Goal: Feedback & Contribution: Contribute content

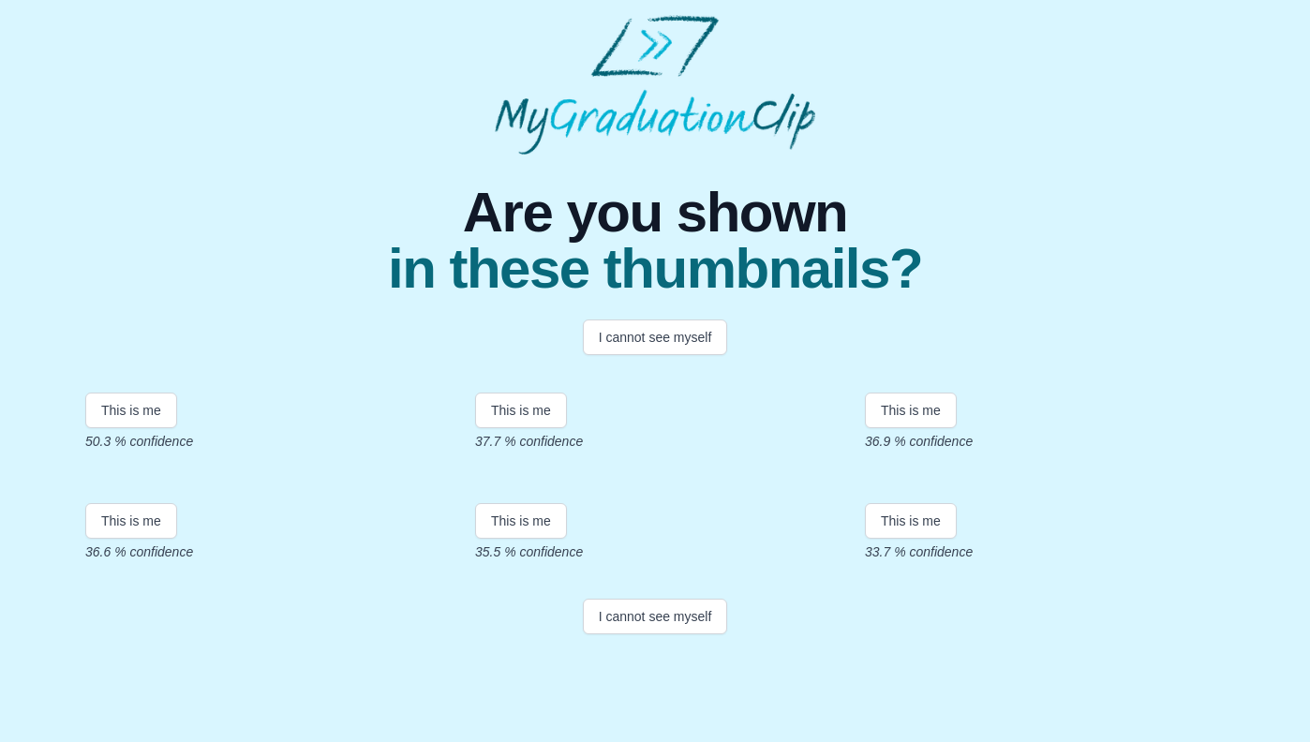
scroll to position [278, 0]
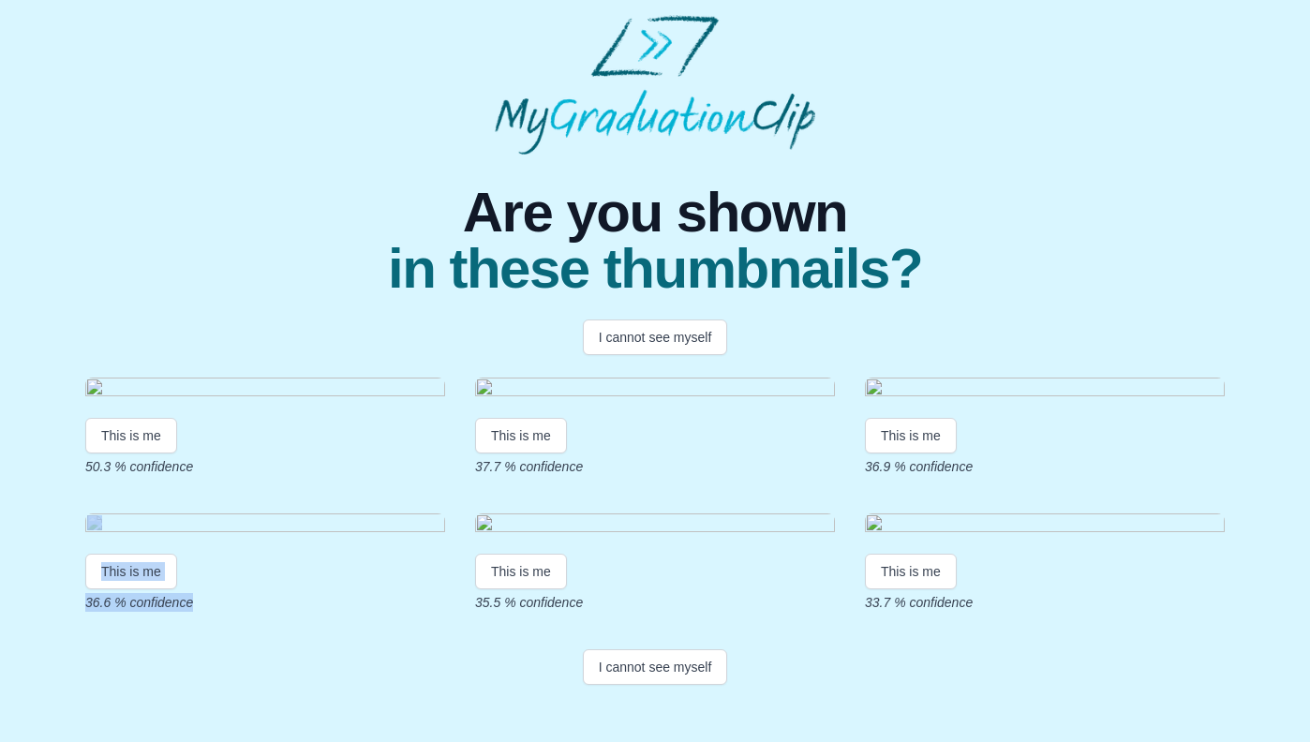
drag, startPoint x: 809, startPoint y: 396, endPoint x: 855, endPoint y: 378, distance: 50.5
click at [854, 378] on div "This is me 50.3 % confidence This is me 37.7 % confidence This is me 36.9 % con…" at bounding box center [654, 495] width 1139 height 234
click at [1295, 423] on body "Are you shown in these thumbnails? I cannot see myself This is me 50.3 % confid…" at bounding box center [655, 353] width 1310 height 707
click at [1086, 526] on img at bounding box center [1045, 525] width 360 height 25
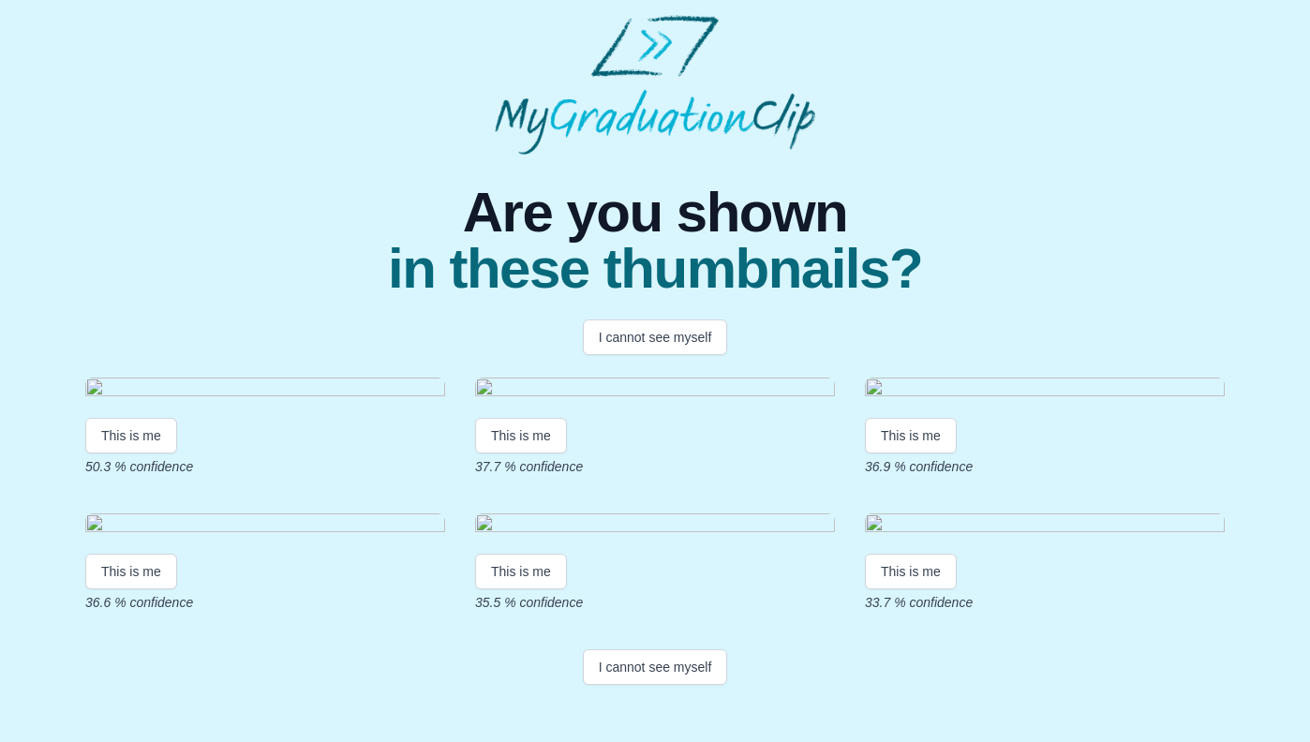
scroll to position [319, 0]
click at [608, 685] on button "I cannot see myself" at bounding box center [655, 667] width 145 height 36
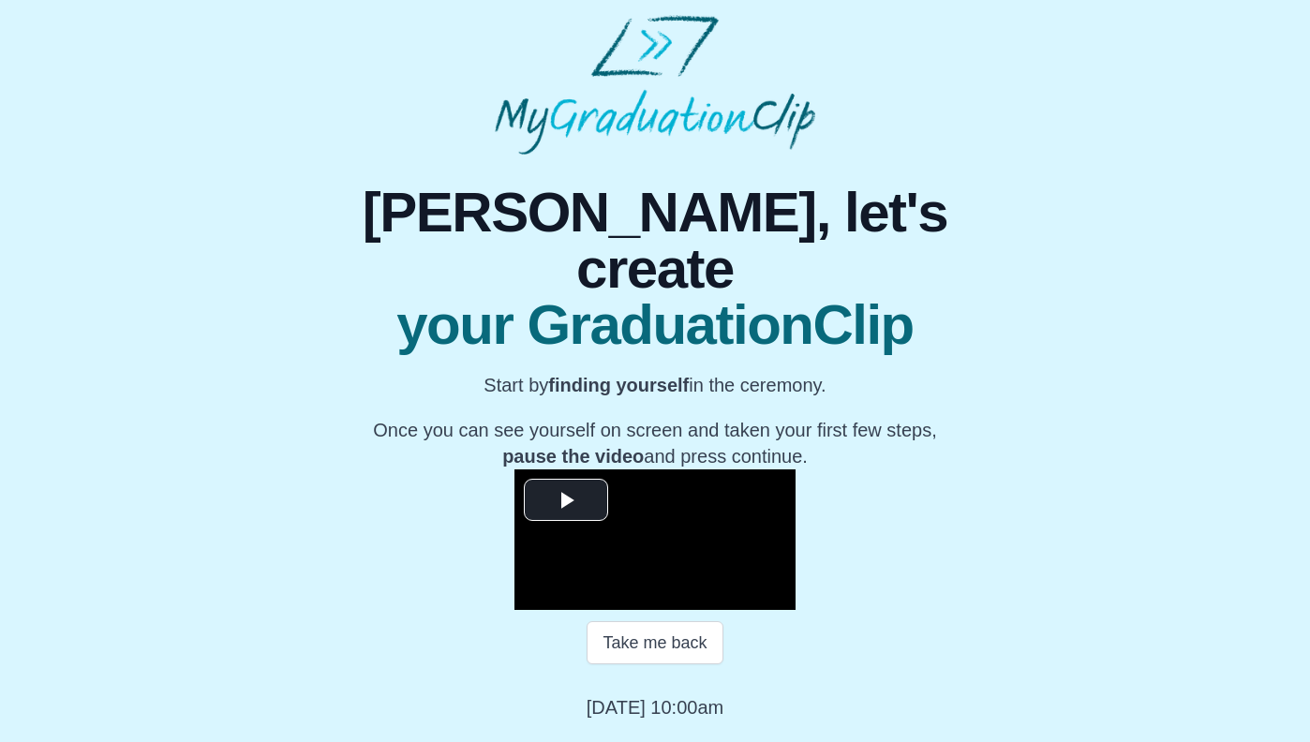
scroll to position [165, 0]
click at [566, 499] on span "Video Player" at bounding box center [566, 499] width 0 height 0
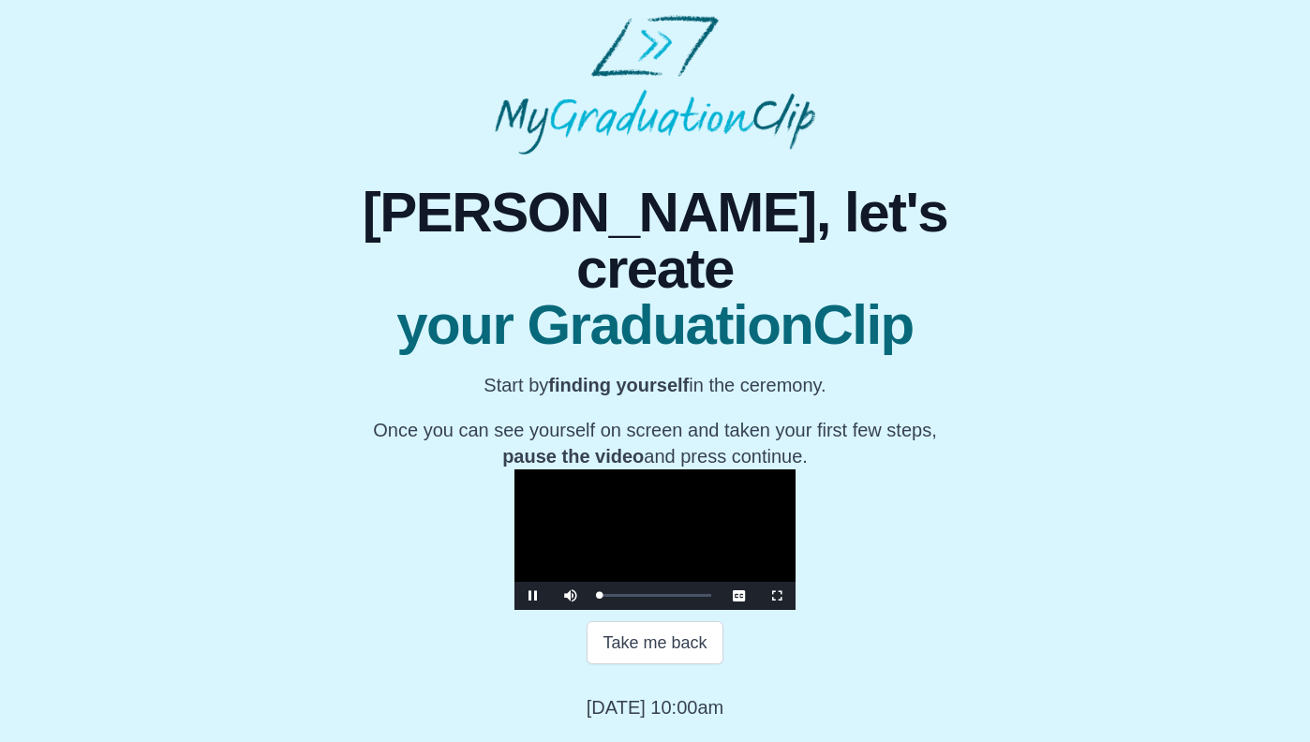
click at [777, 596] on span "Video Player" at bounding box center [777, 596] width 0 height 0
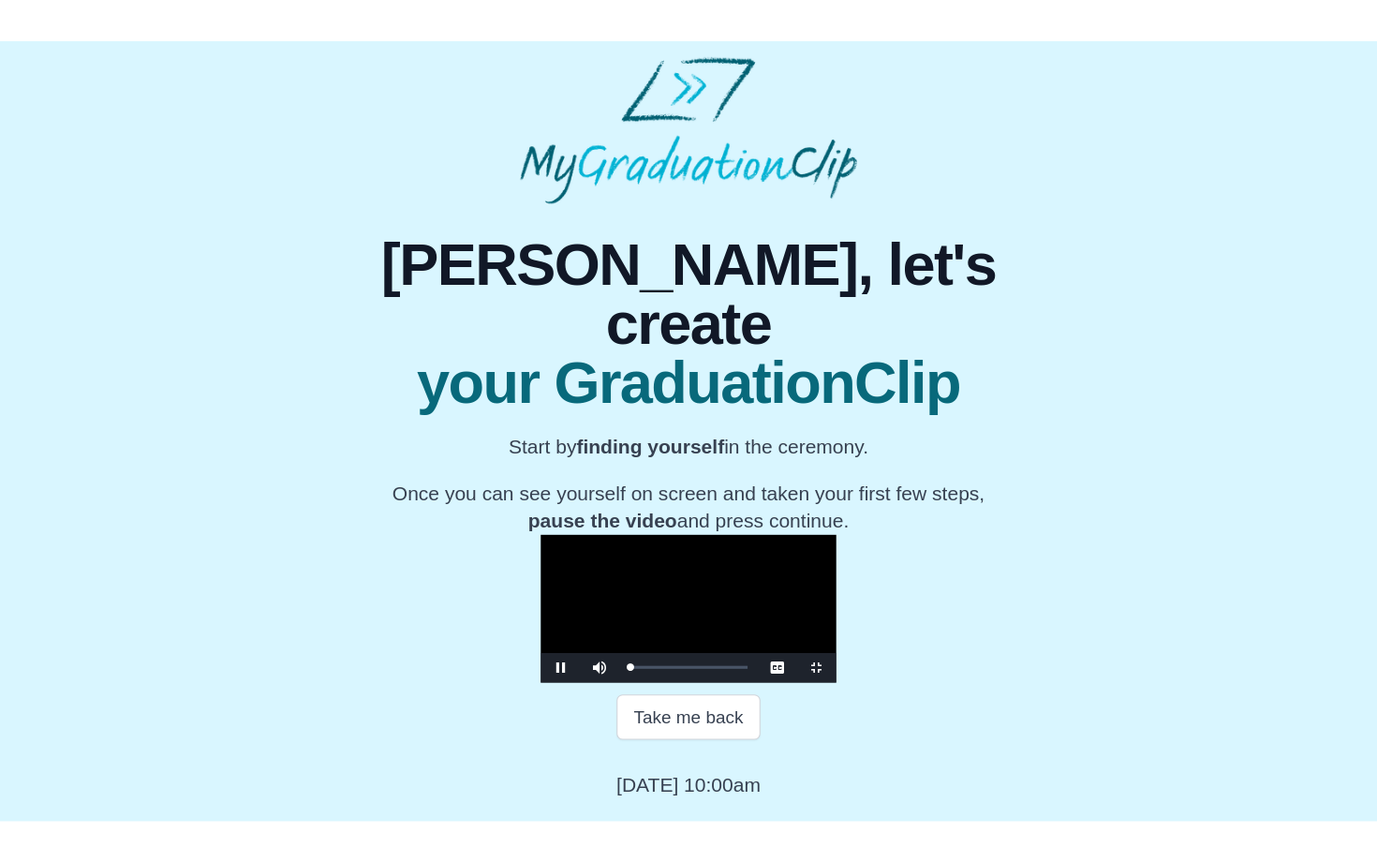
scroll to position [0, 0]
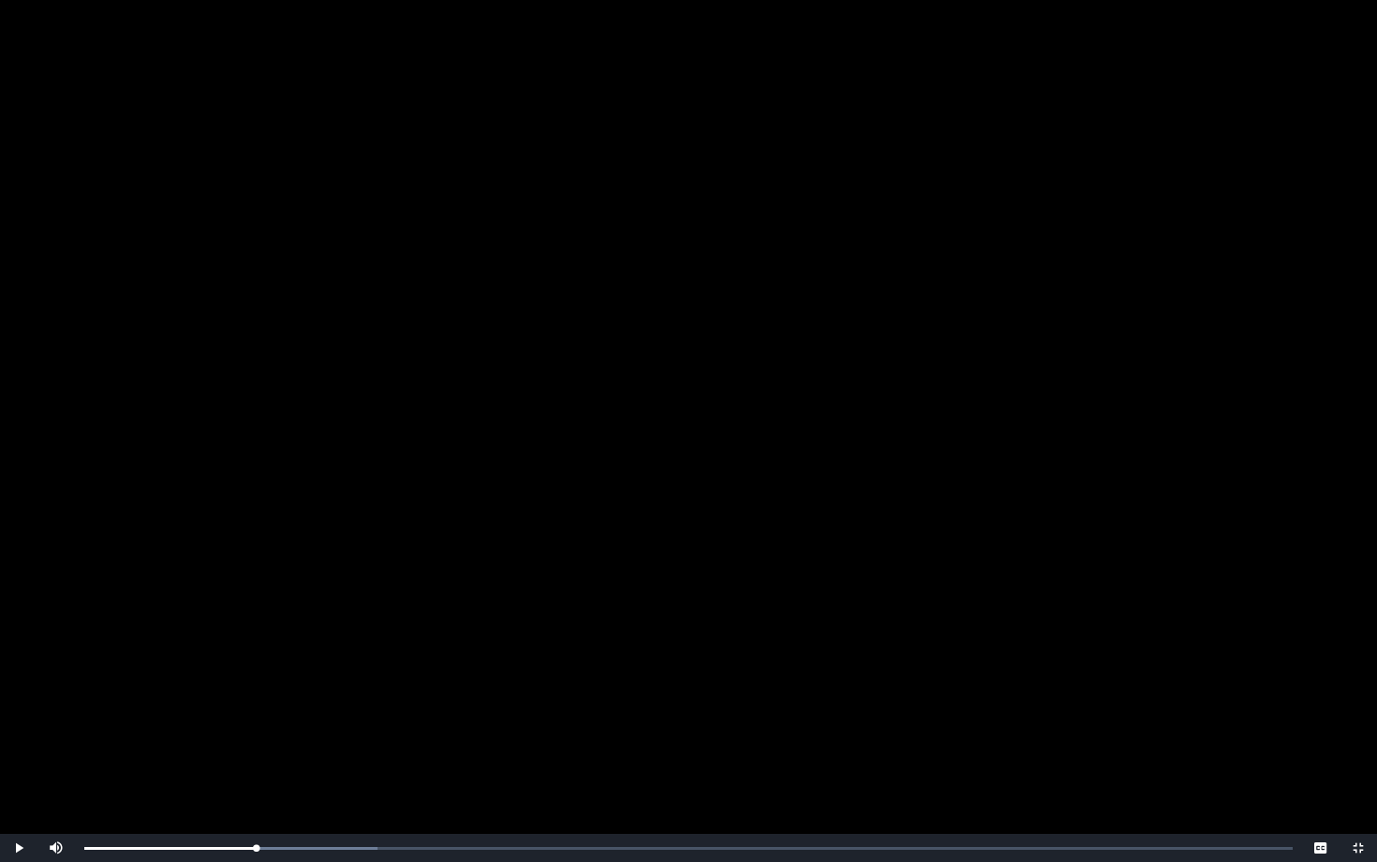
drag, startPoint x: 109, startPoint y: 840, endPoint x: 255, endPoint y: 820, distance: 147.6
click at [255, 741] on div "**********" at bounding box center [688, 431] width 1377 height 862
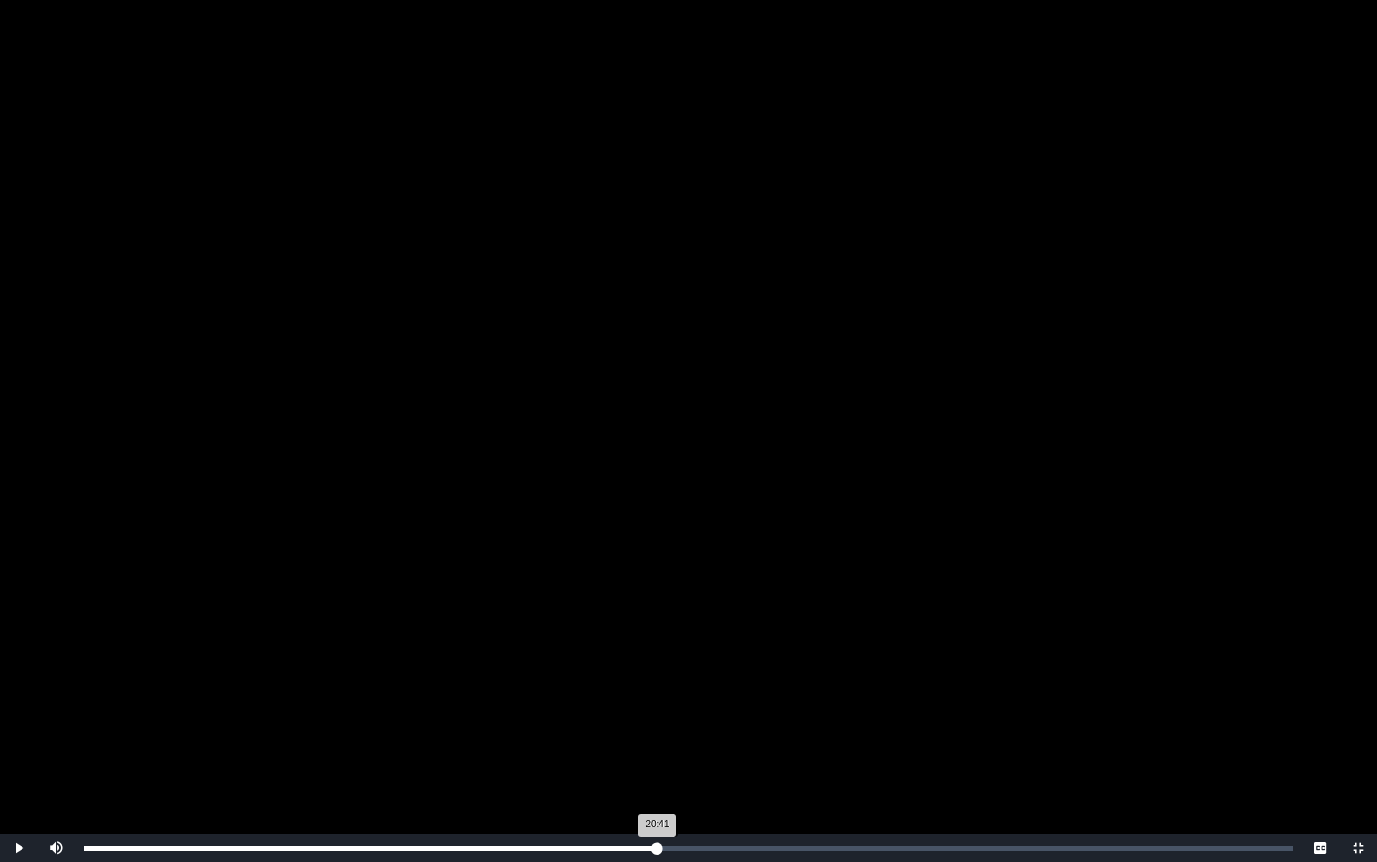
drag, startPoint x: 256, startPoint y: 852, endPoint x: 658, endPoint y: 845, distance: 402.0
click at [658, 741] on div "20:41 Progress : 0%" at bounding box center [370, 848] width 573 height 5
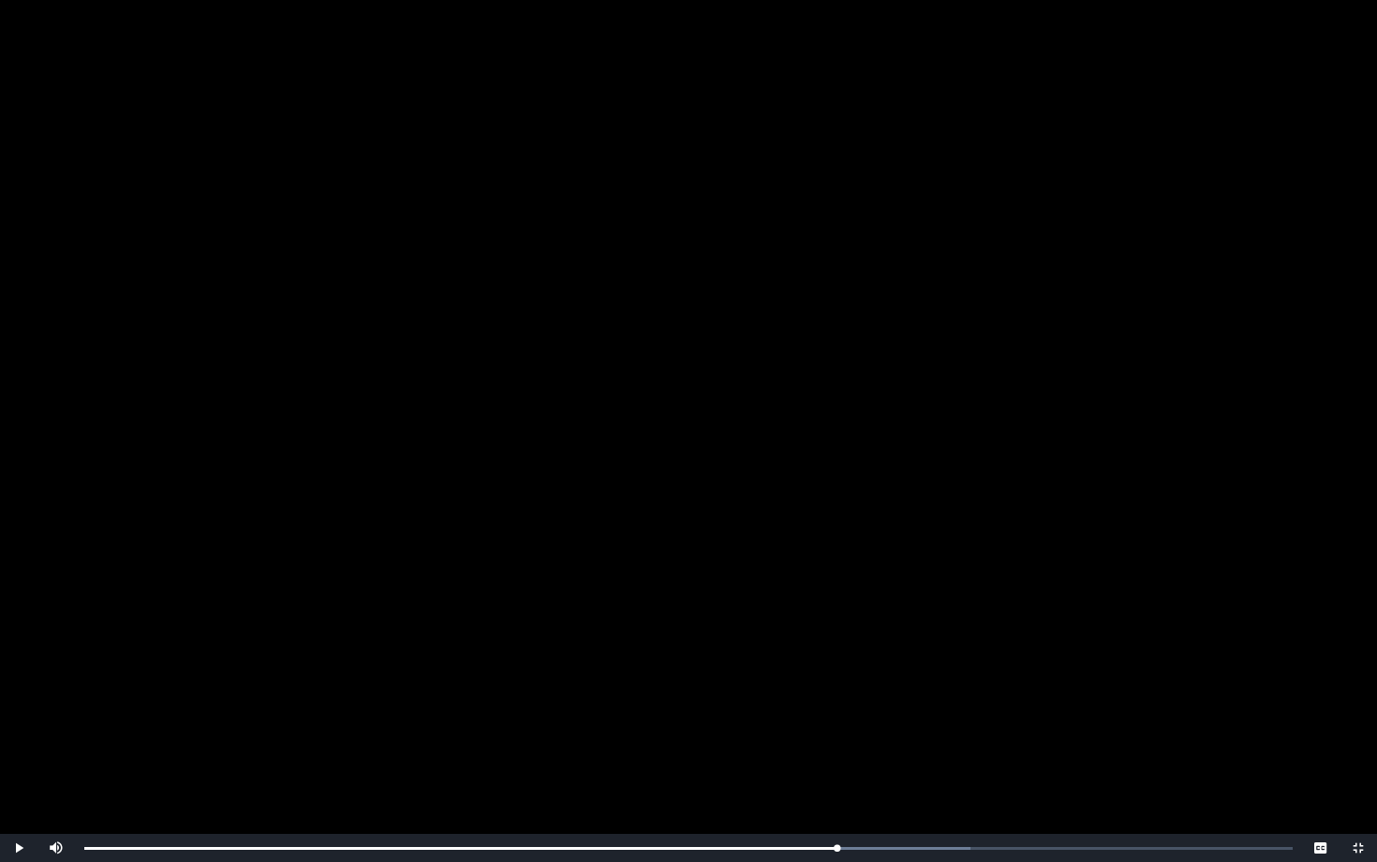
drag, startPoint x: 658, startPoint y: 845, endPoint x: 837, endPoint y: 802, distance: 184.1
click at [837, 741] on div "**********" at bounding box center [688, 431] width 1377 height 862
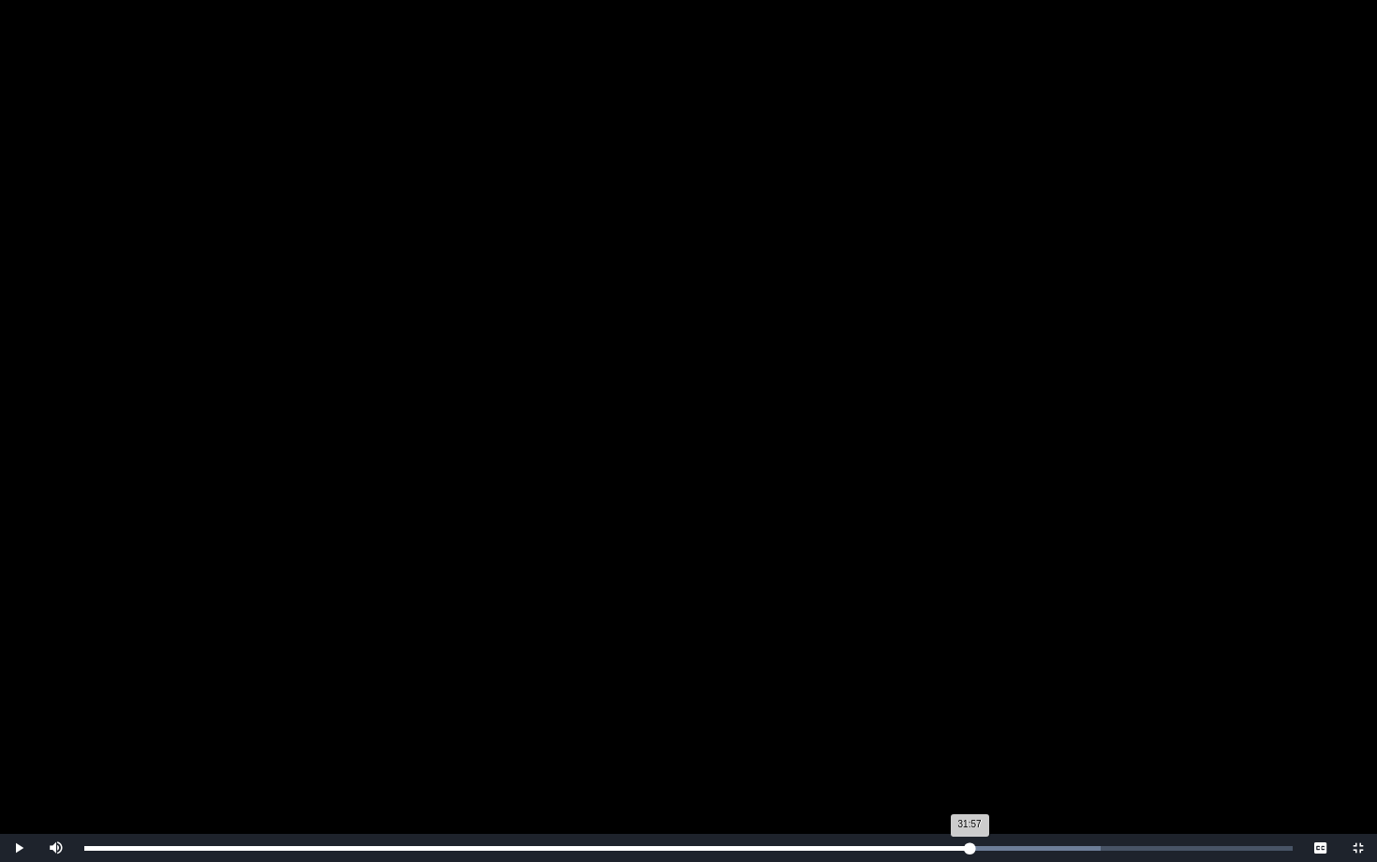
drag, startPoint x: 838, startPoint y: 837, endPoint x: 970, endPoint y: 842, distance: 132.2
click at [970, 741] on div "Loaded : 0% 31:57 31:57 Progress : 0%" at bounding box center [688, 848] width 1227 height 28
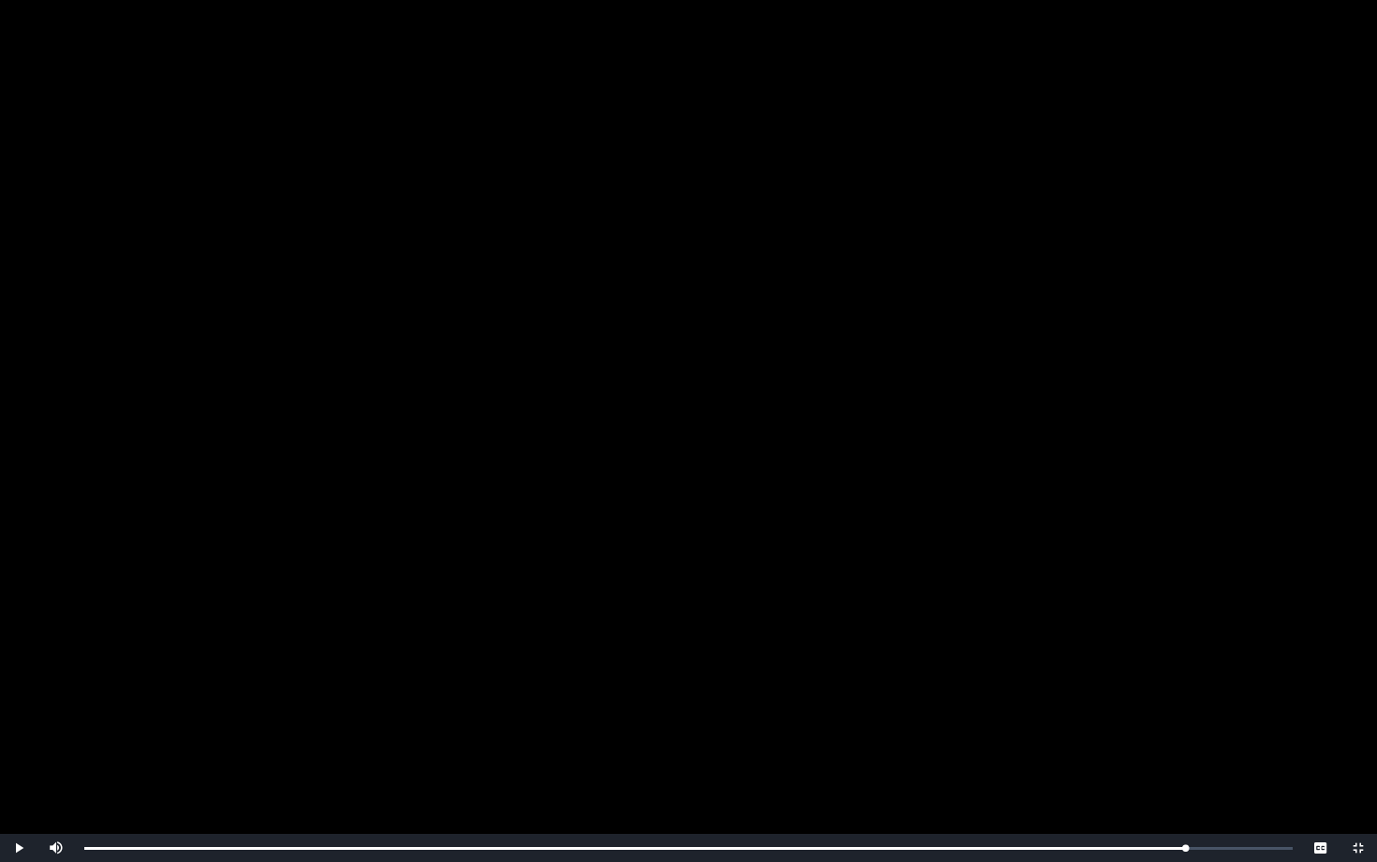
drag, startPoint x: 970, startPoint y: 842, endPoint x: 4, endPoint y: 841, distance: 965.9
click at [4, 741] on div "Play Mute Current Time 39:45 / Loaded : 0% 00:38 00:00 Progress : 0% Stream Typ…" at bounding box center [688, 848] width 1377 height 28
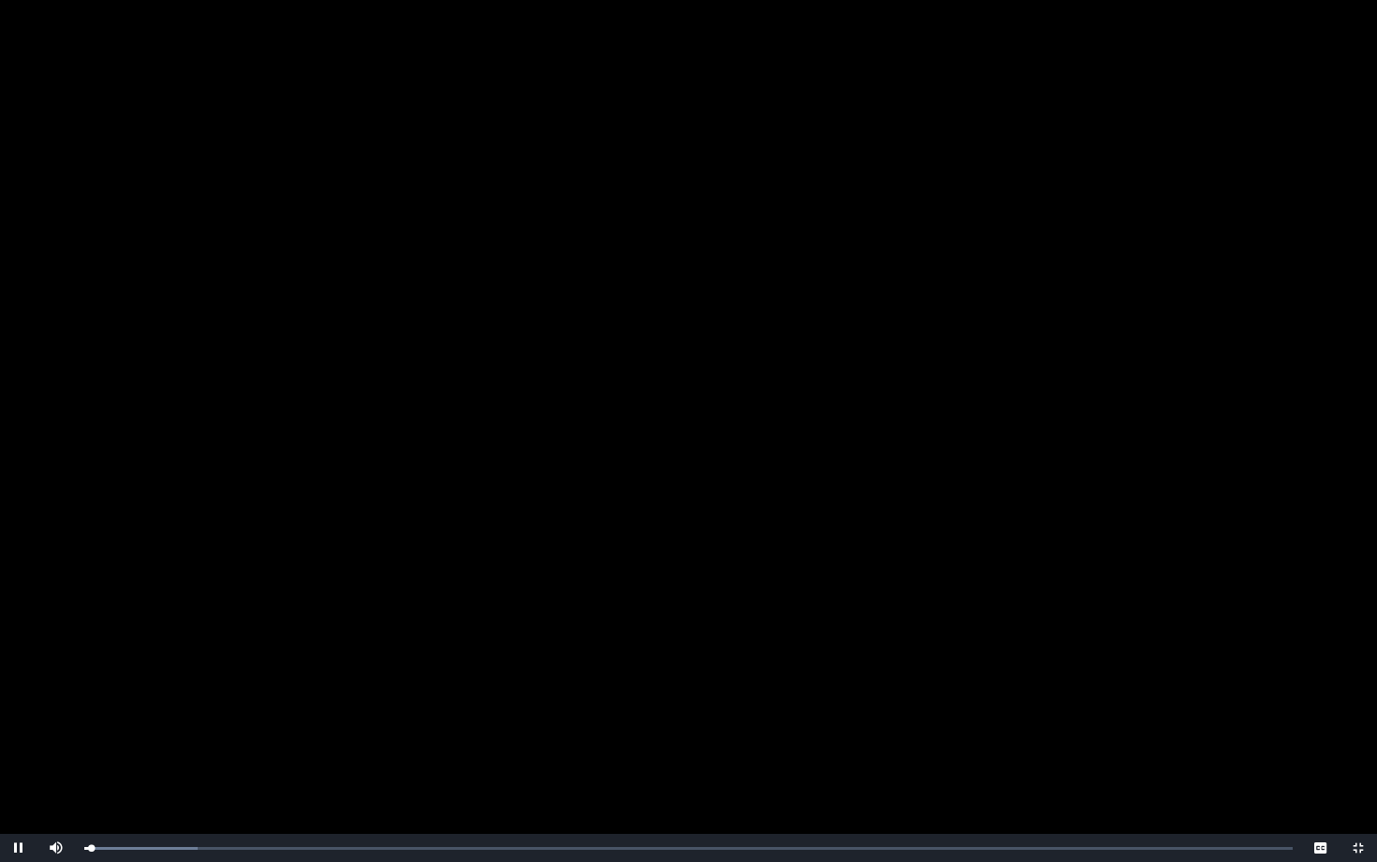
click at [181, 741] on video "Video Player" at bounding box center [688, 431] width 1377 height 862
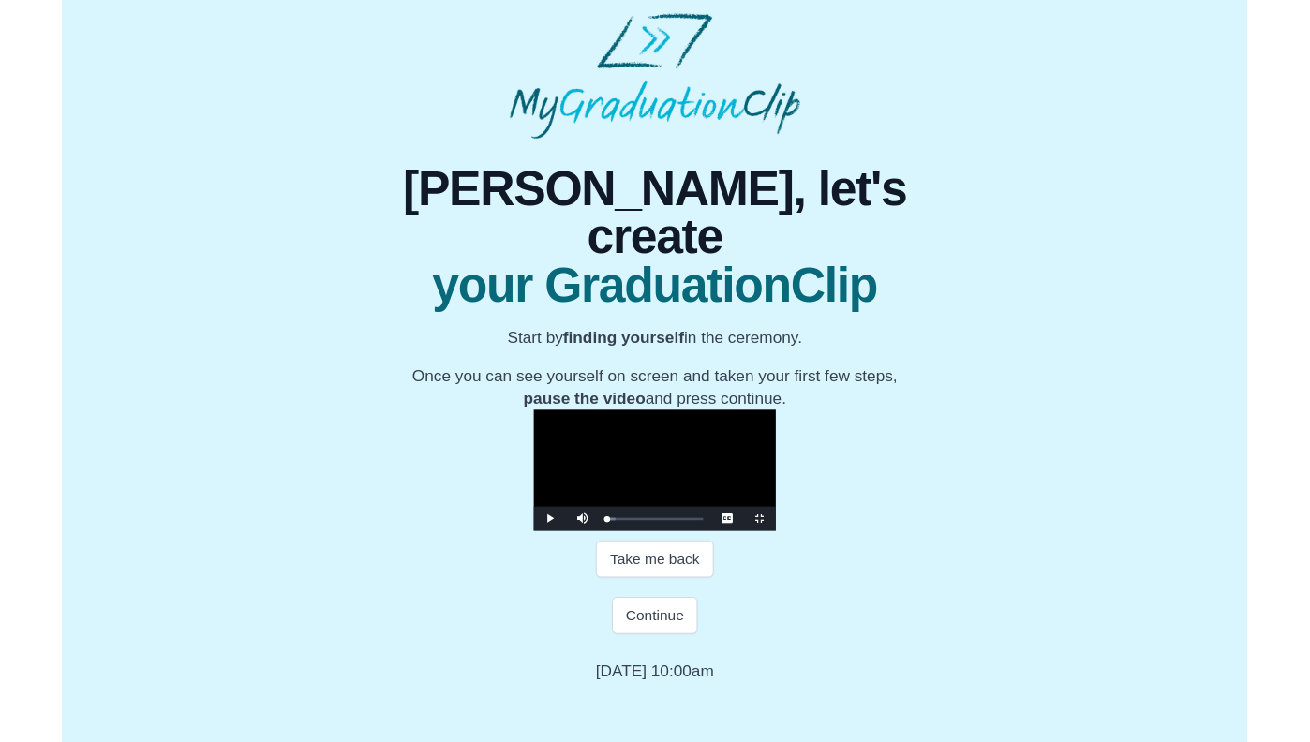
scroll to position [156, 0]
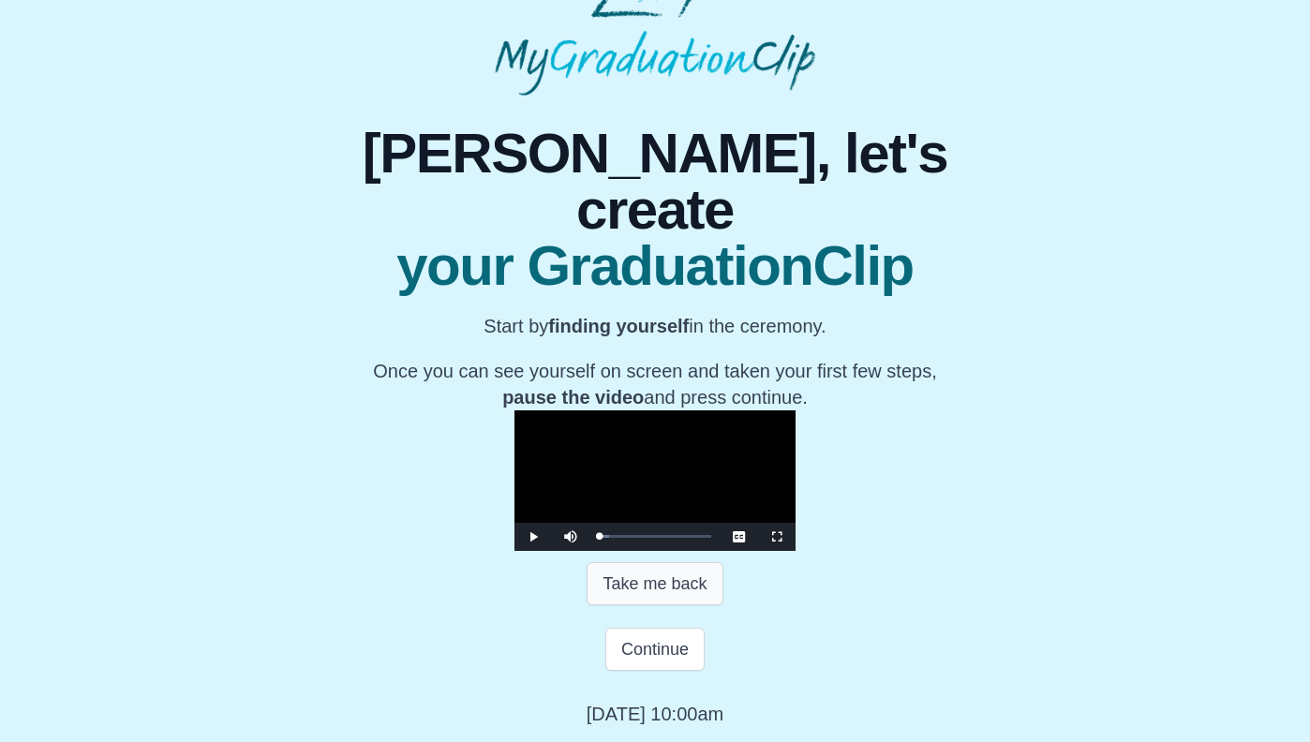
click at [667, 605] on button "Take me back" at bounding box center [654, 583] width 136 height 43
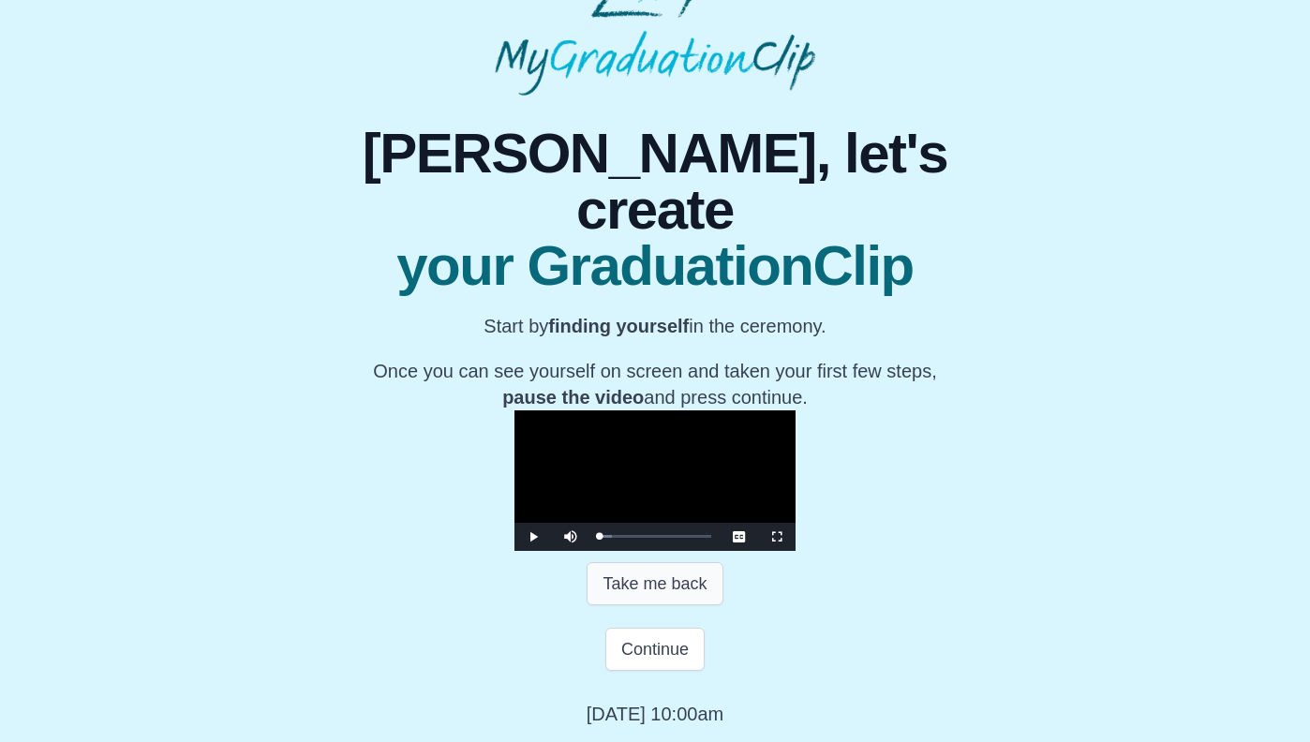
click at [667, 605] on button "Take me back" at bounding box center [654, 583] width 136 height 43
click at [647, 587] on button "Take me back" at bounding box center [654, 583] width 136 height 43
click at [643, 588] on button "Take me back" at bounding box center [654, 583] width 136 height 43
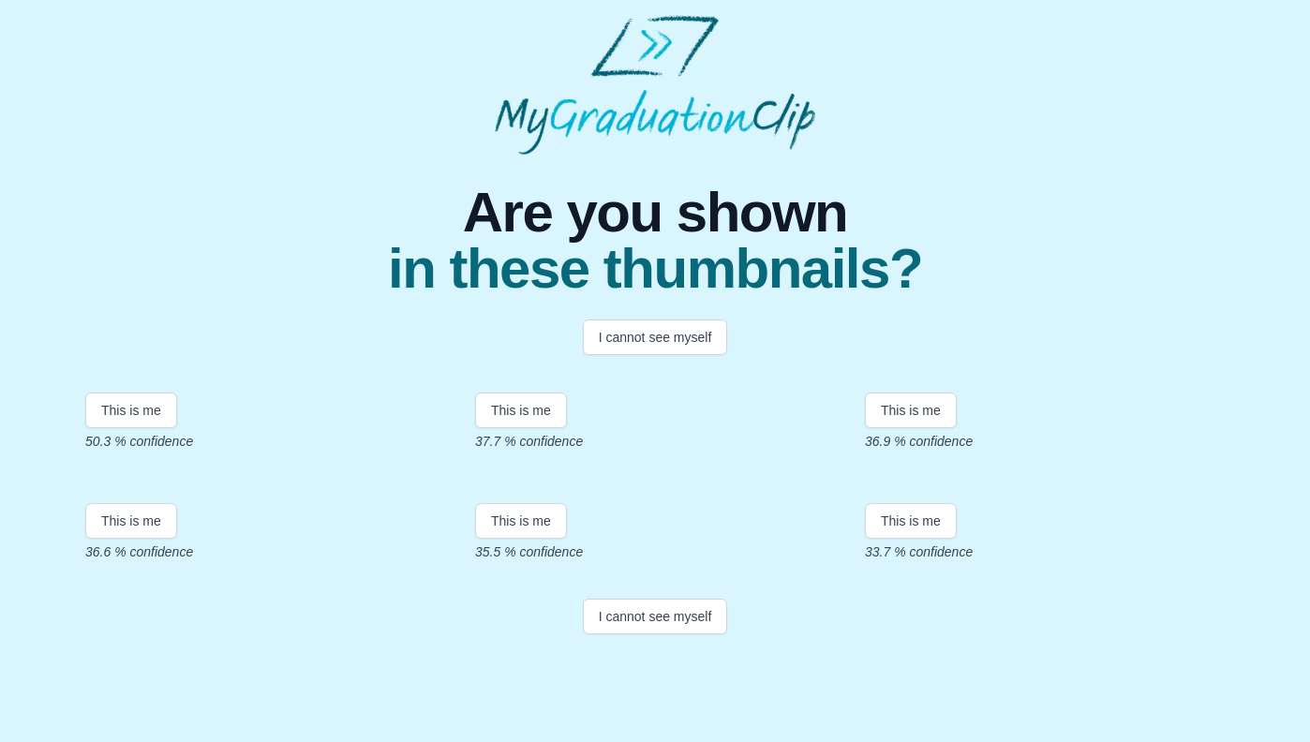
scroll to position [48, 0]
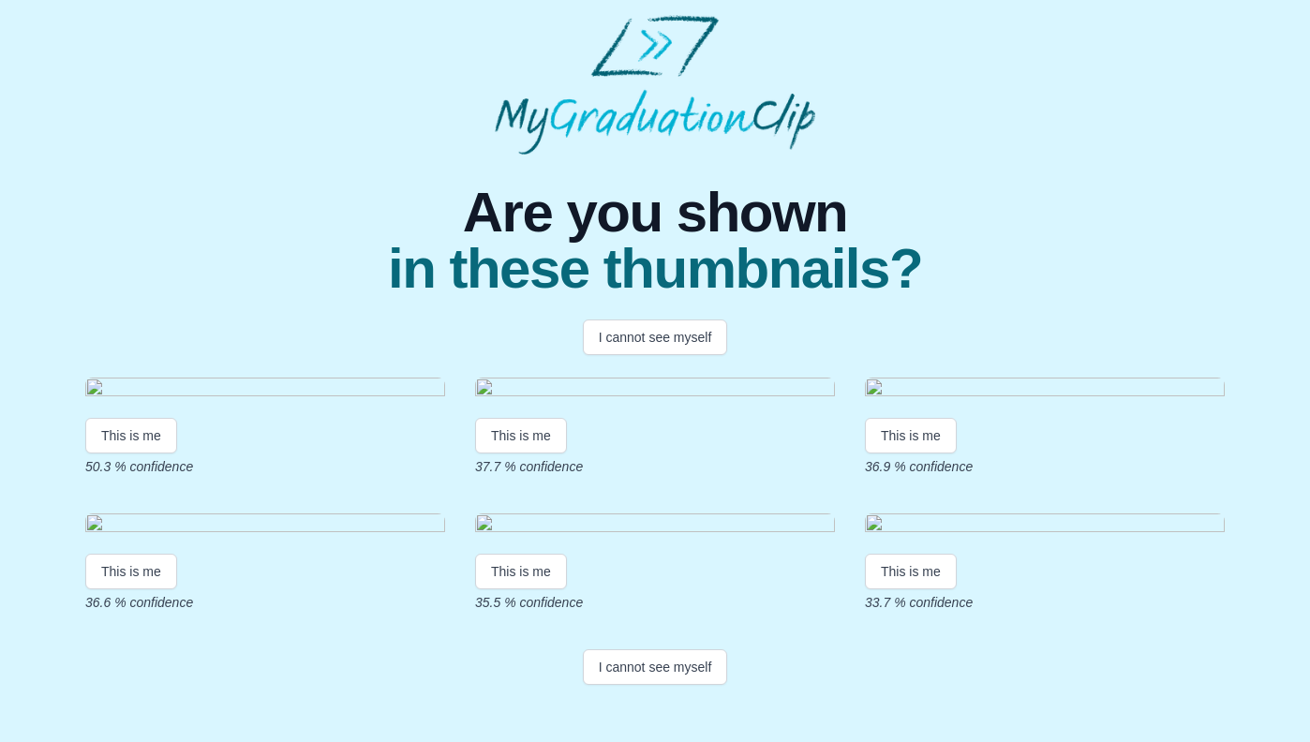
click at [170, 403] on img at bounding box center [265, 390] width 360 height 25
click at [145, 453] on button "This is me" at bounding box center [131, 436] width 92 height 36
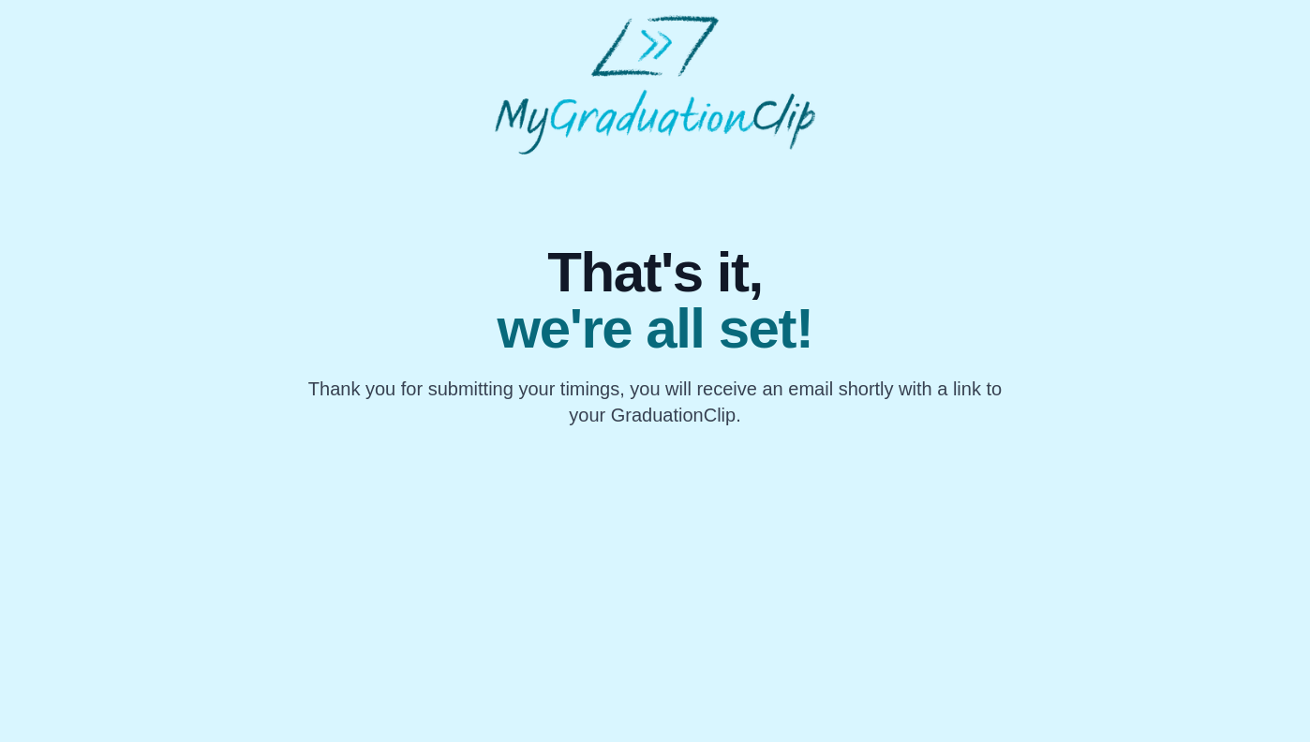
scroll to position [0, 0]
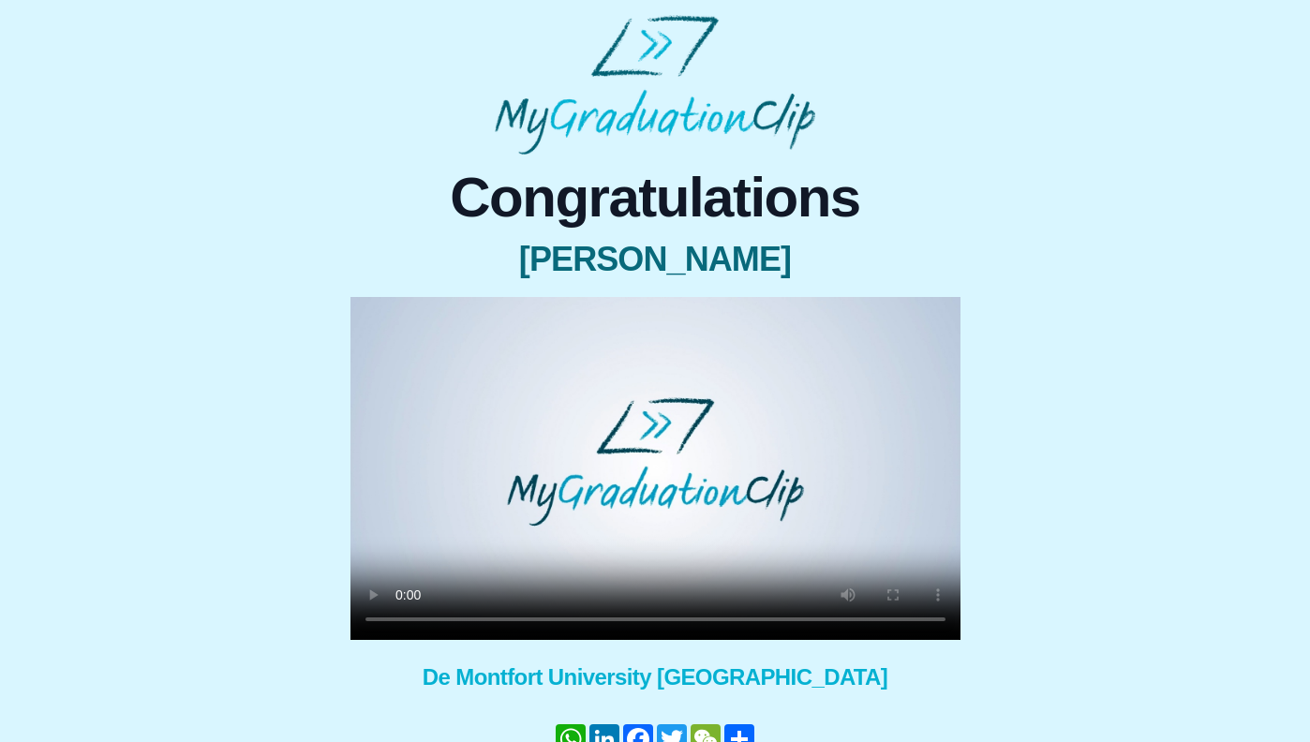
click at [576, 505] on video at bounding box center [655, 468] width 610 height 343
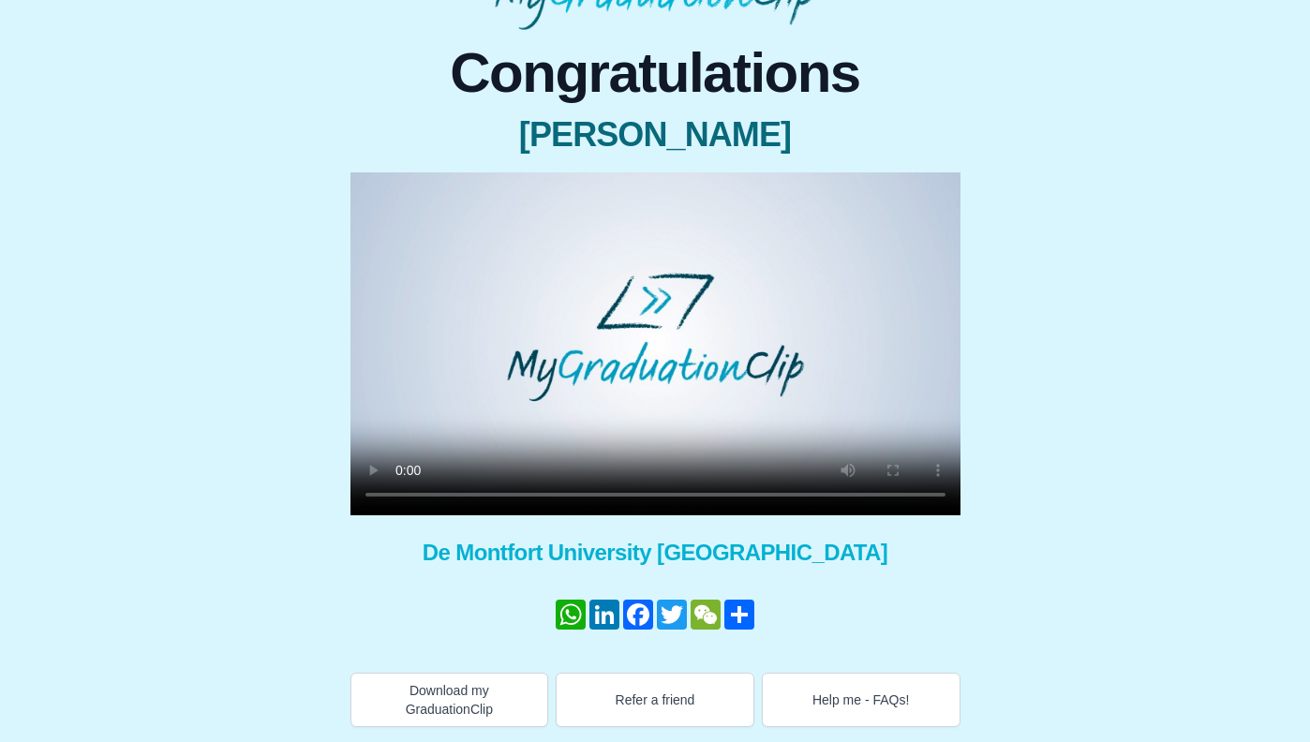
scroll to position [125, 0]
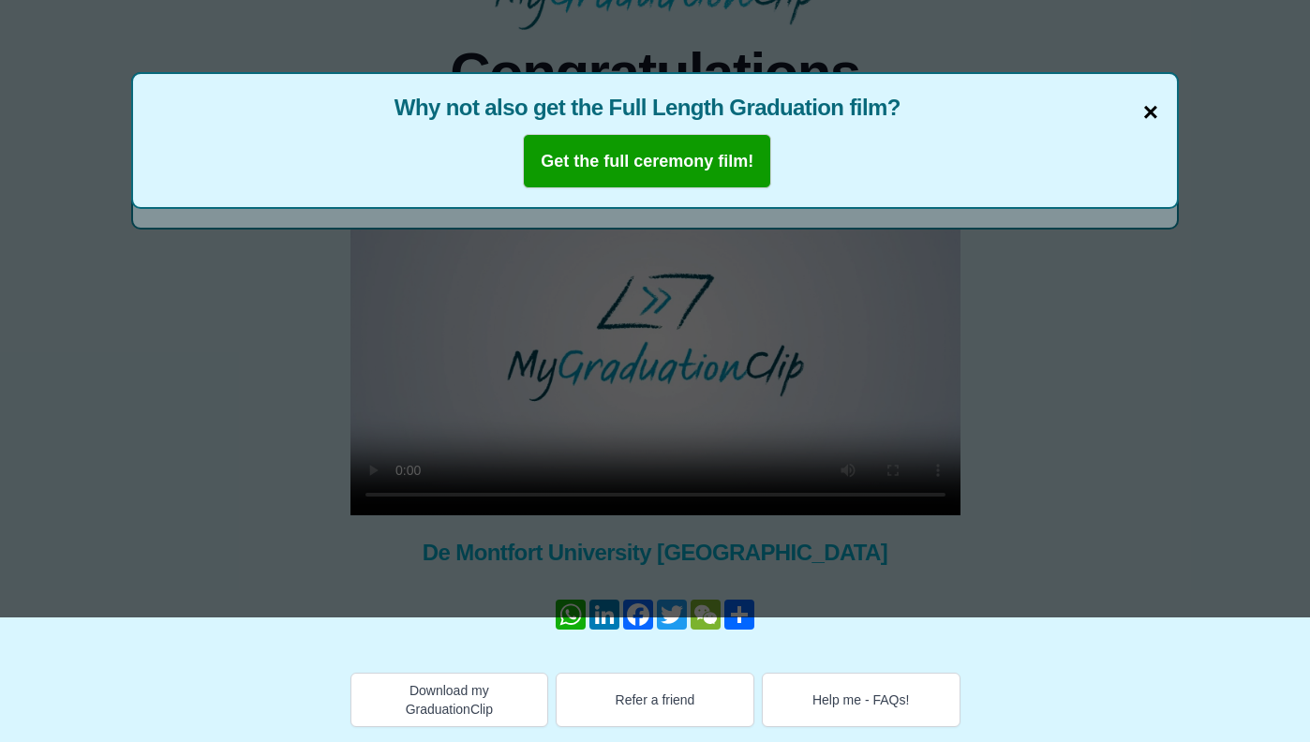
click at [1154, 98] on span "×" at bounding box center [1150, 112] width 15 height 39
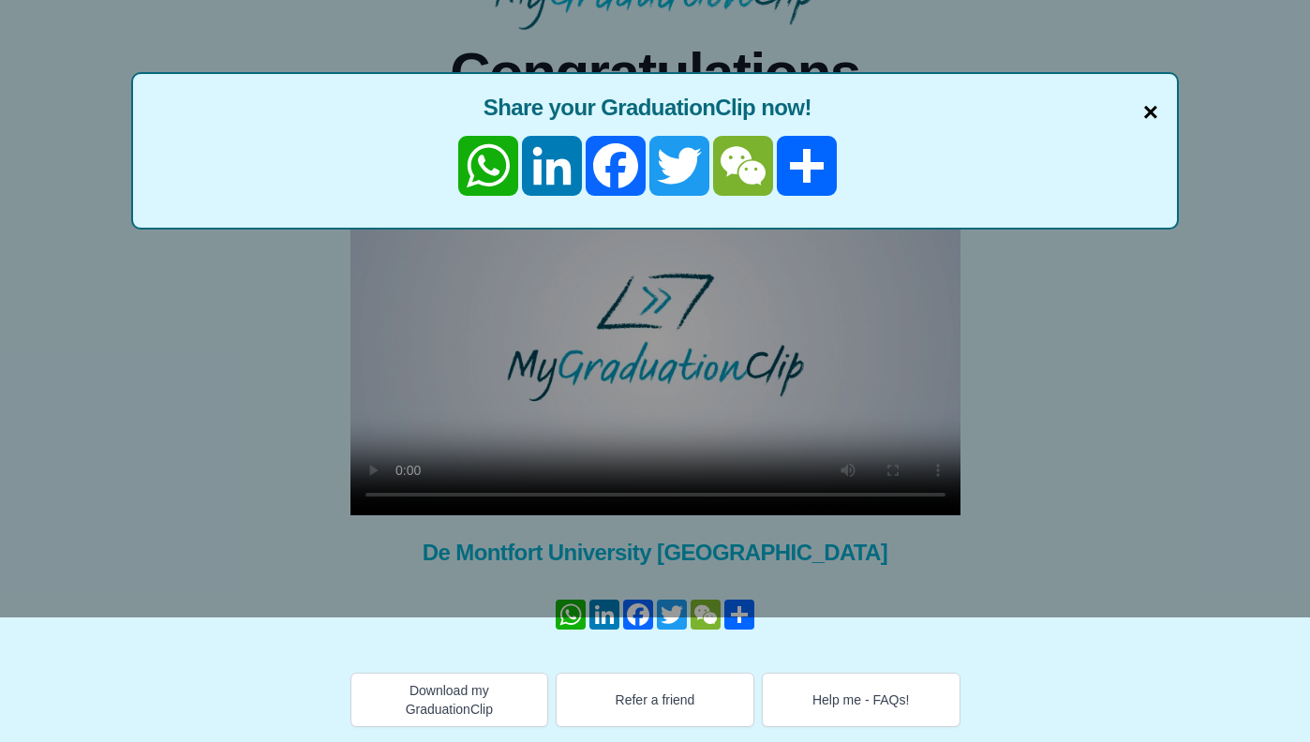
click at [1145, 111] on span "×" at bounding box center [1150, 112] width 15 height 39
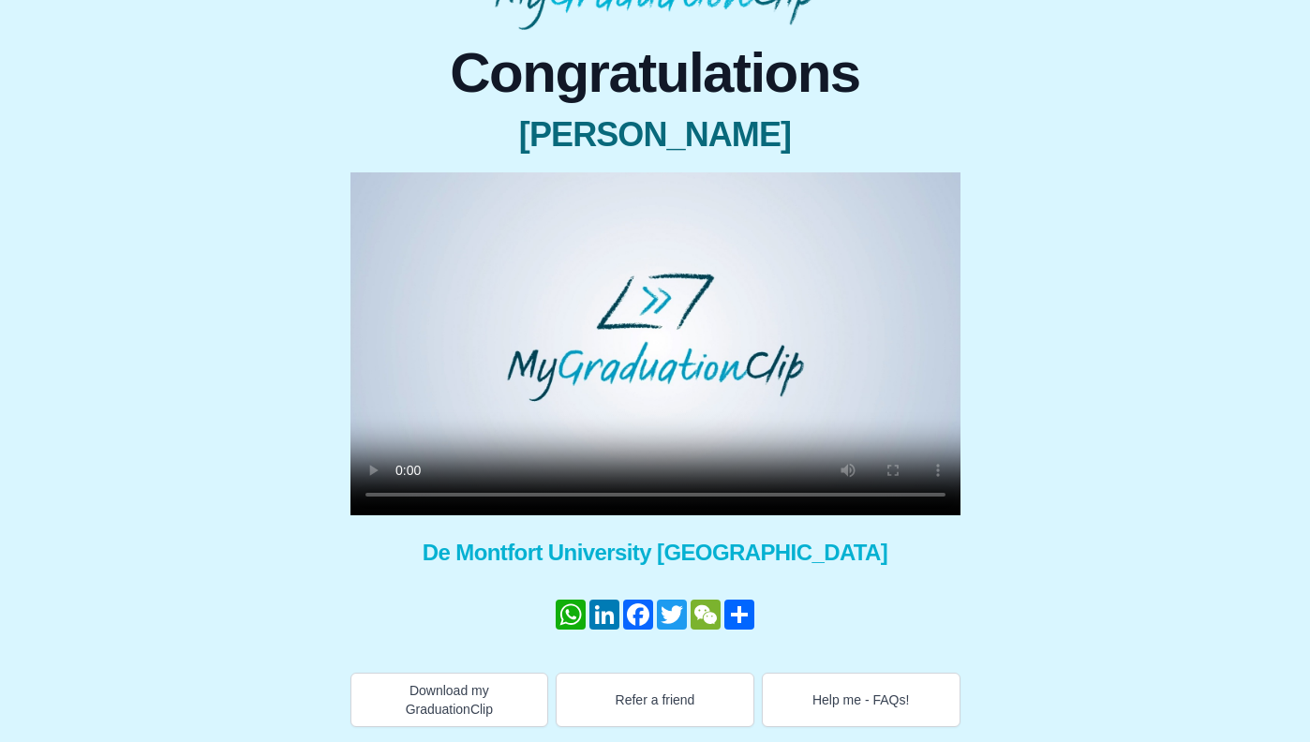
click at [410, 493] on video at bounding box center [655, 343] width 610 height 343
click at [397, 492] on video at bounding box center [655, 343] width 610 height 343
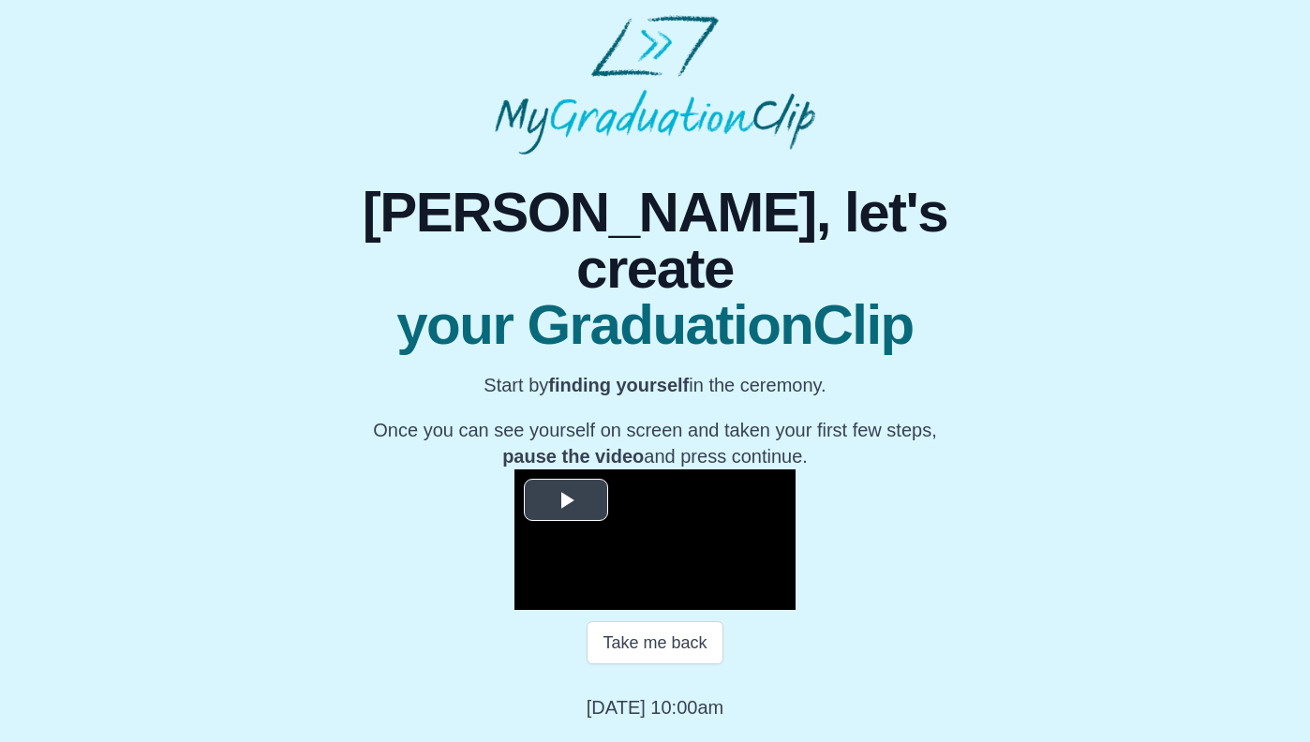
scroll to position [112, 0]
click at [566, 499] on span "Video Player" at bounding box center [566, 499] width 0 height 0
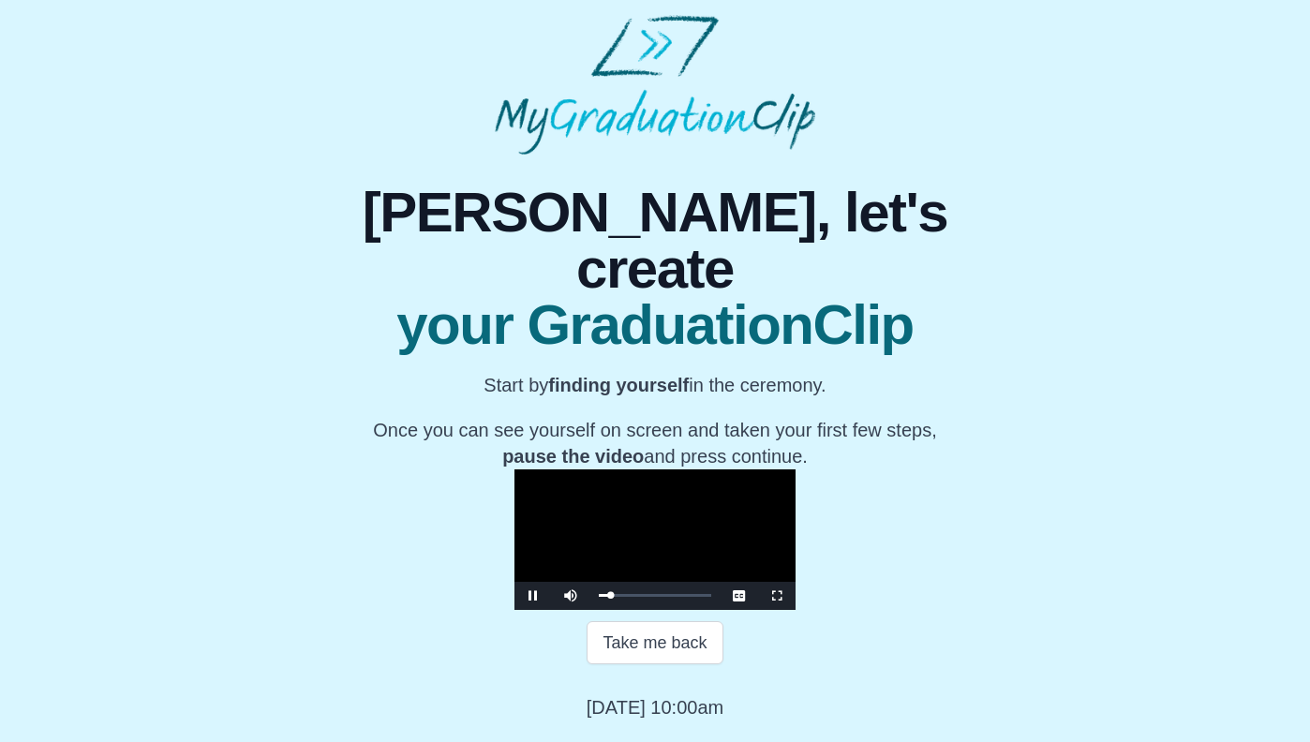
scroll to position [165, 0]
click at [669, 598] on div "06:18" at bounding box center [669, 595] width 1 height 5
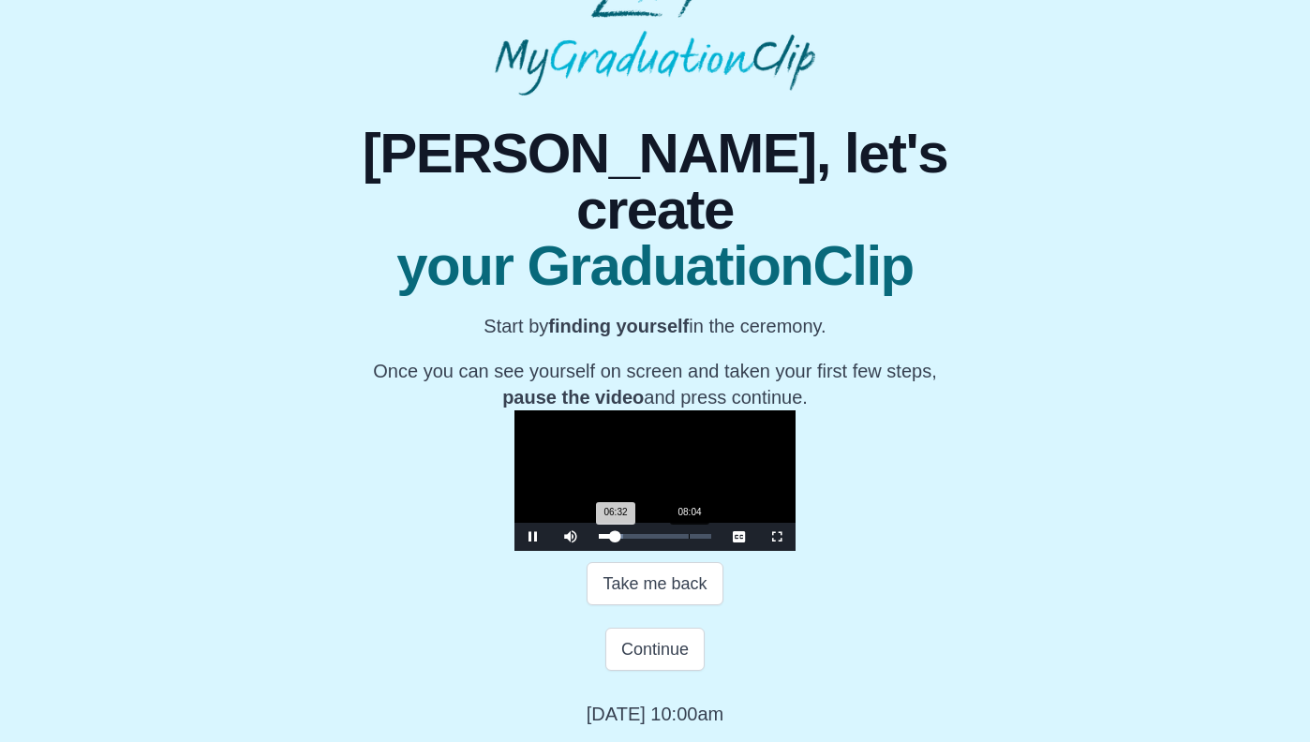
click at [589, 551] on div "Loaded : 0% 08:04 06:32 Progress : 0%" at bounding box center [654, 537] width 131 height 28
click at [589, 551] on div "Loaded : 0% 09:09 08:10 Progress : 0%" at bounding box center [654, 537] width 131 height 28
click at [589, 551] on div "Loaded : 0% 10:20 09:10 Progress : 0%" at bounding box center [654, 537] width 131 height 28
click at [722, 539] on div "11:05" at bounding box center [722, 536] width 1 height 5
click at [740, 539] on div "12:41" at bounding box center [740, 536] width 1 height 5
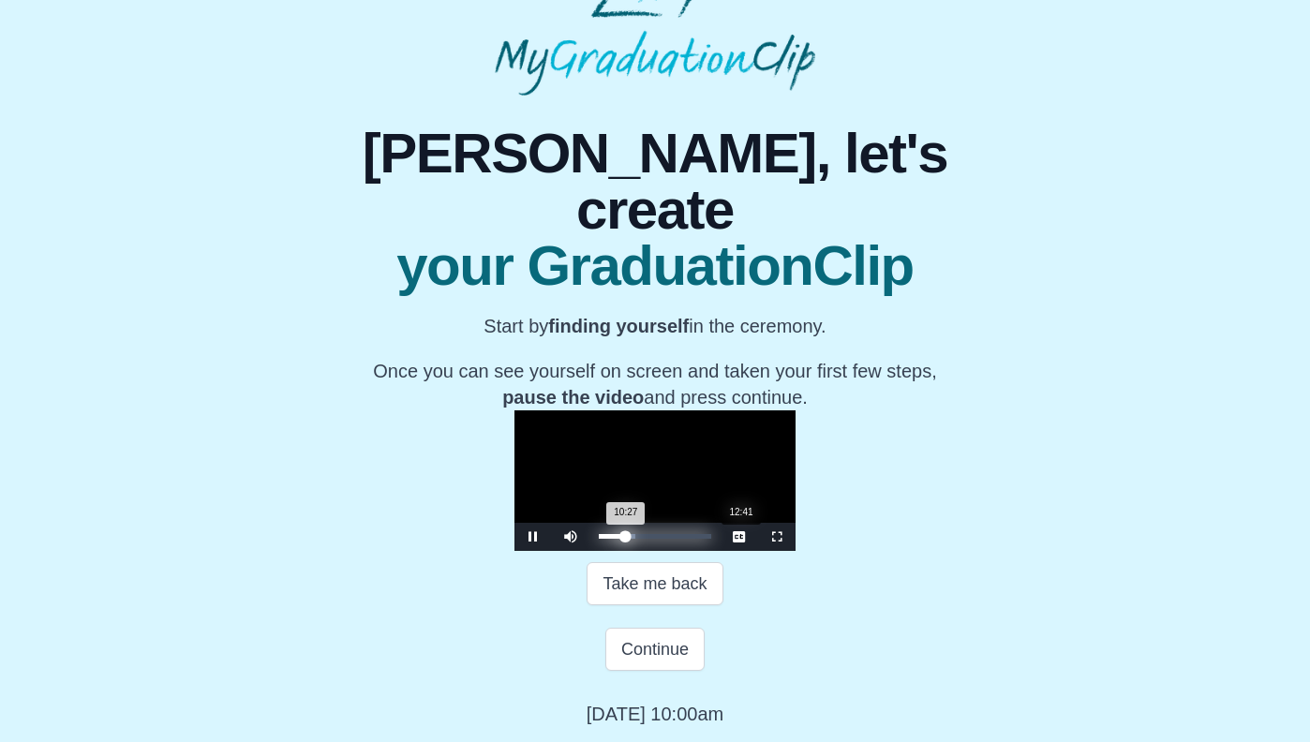
click at [599, 539] on div "Loaded : 0% 12:41 10:27 Progress : 0%" at bounding box center [655, 536] width 112 height 5
click at [758, 539] on div "14:17" at bounding box center [758, 536] width 1 height 5
click at [765, 539] on div "14:57" at bounding box center [765, 536] width 1 height 5
click at [780, 539] on div "16:18" at bounding box center [780, 536] width 1 height 5
click at [771, 539] on div "15:27" at bounding box center [771, 536] width 1 height 5
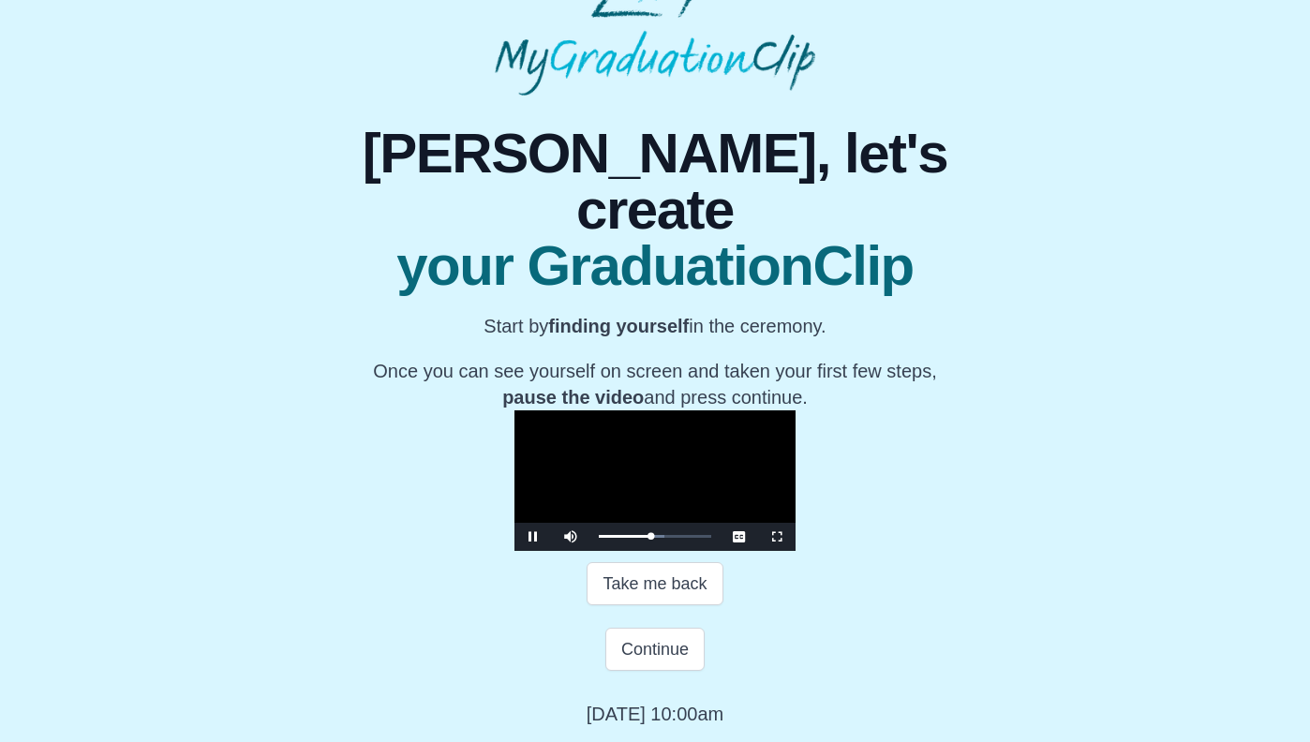
click at [533, 537] on span "Video Player" at bounding box center [533, 537] width 0 height 0
click at [643, 539] on div "20:10 Progress : 0%" at bounding box center [625, 536] width 52 height 5
click at [670, 551] on div "Loaded : 0% 23:06 20:42 Progress : 0%" at bounding box center [654, 537] width 131 height 28
click at [661, 551] on div "Loaded : 0% 22:21 20:43 Progress : 0%" at bounding box center [654, 537] width 131 height 28
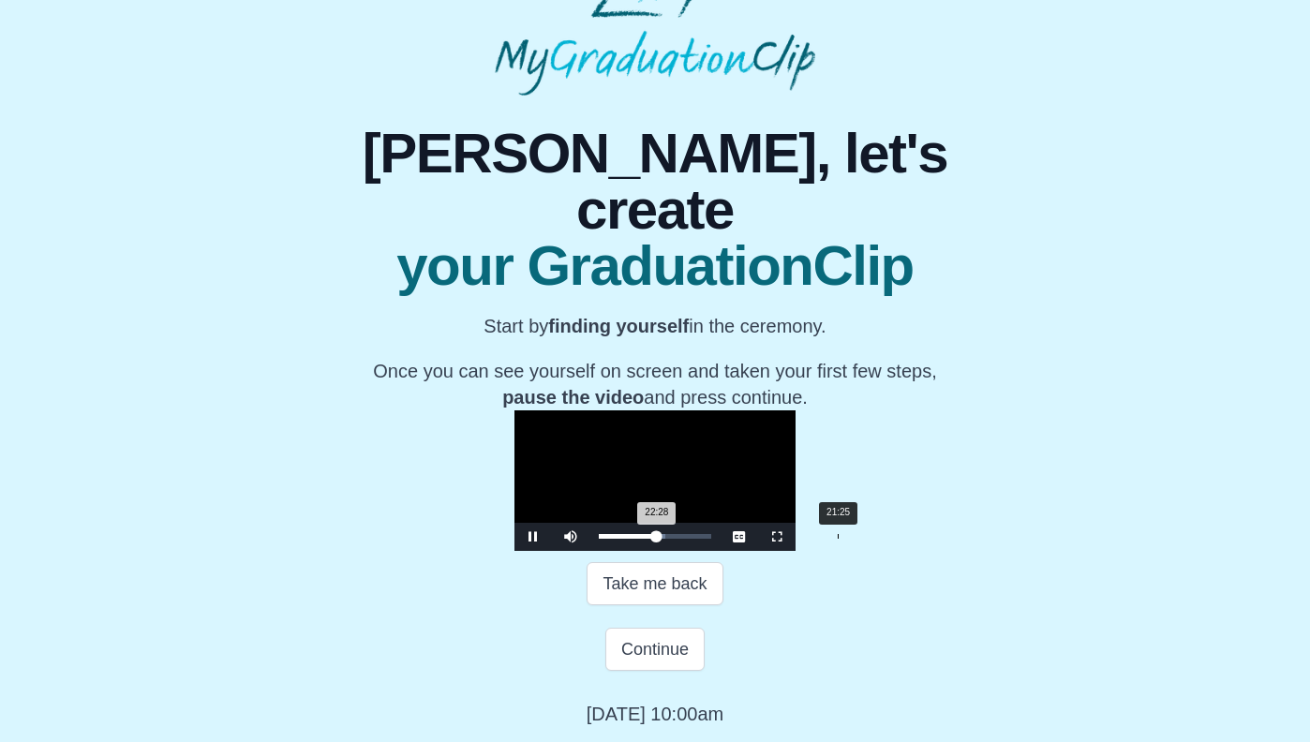
click at [838, 539] on div "21:25" at bounding box center [838, 536] width 1 height 5
click at [651, 539] on div "21:26 Progress : 0%" at bounding box center [626, 536] width 55 height 5
drag, startPoint x: 651, startPoint y: 603, endPoint x: 437, endPoint y: 541, distance: 223.5
click at [514, 541] on div "**********" at bounding box center [654, 480] width 281 height 141
click at [533, 537] on span "Video Player" at bounding box center [533, 537] width 0 height 0
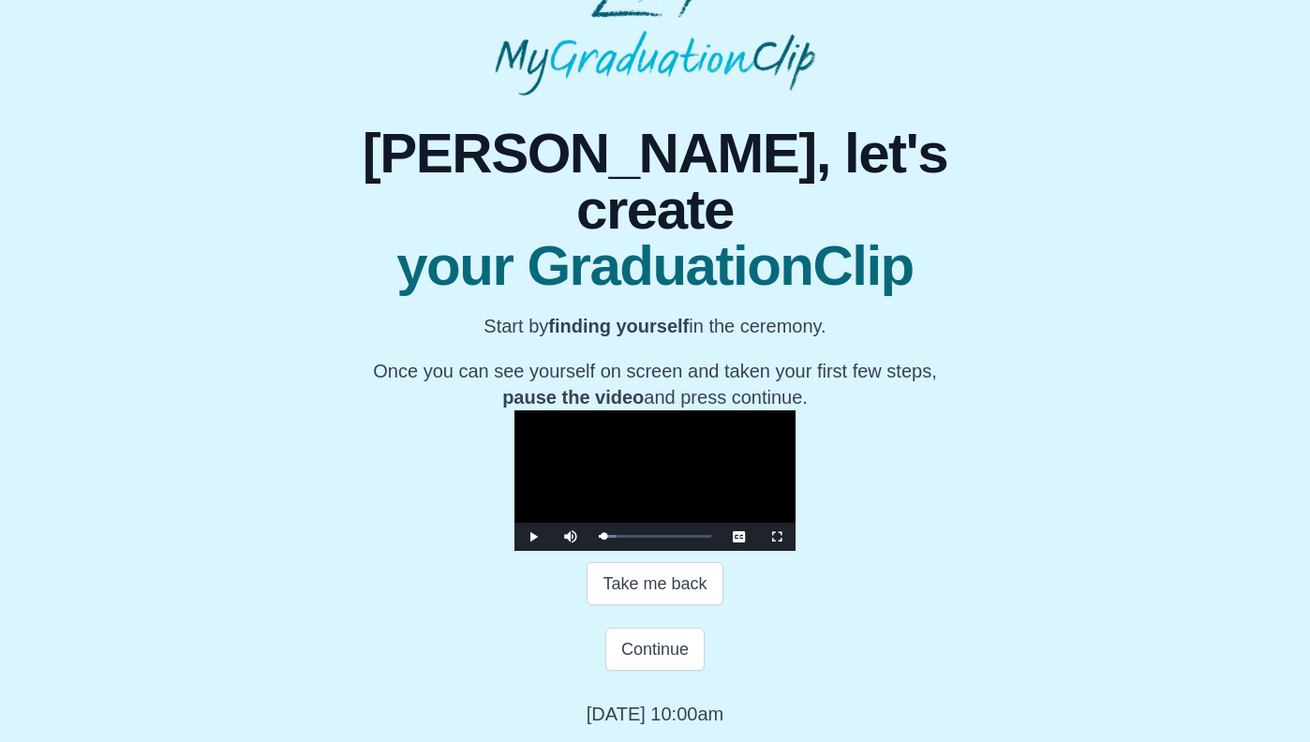
click at [533, 537] on span "Video Player" at bounding box center [533, 537] width 0 height 0
click at [674, 605] on button "Take me back" at bounding box center [654, 583] width 136 height 43
click at [612, 605] on button "Take me back" at bounding box center [654, 583] width 136 height 43
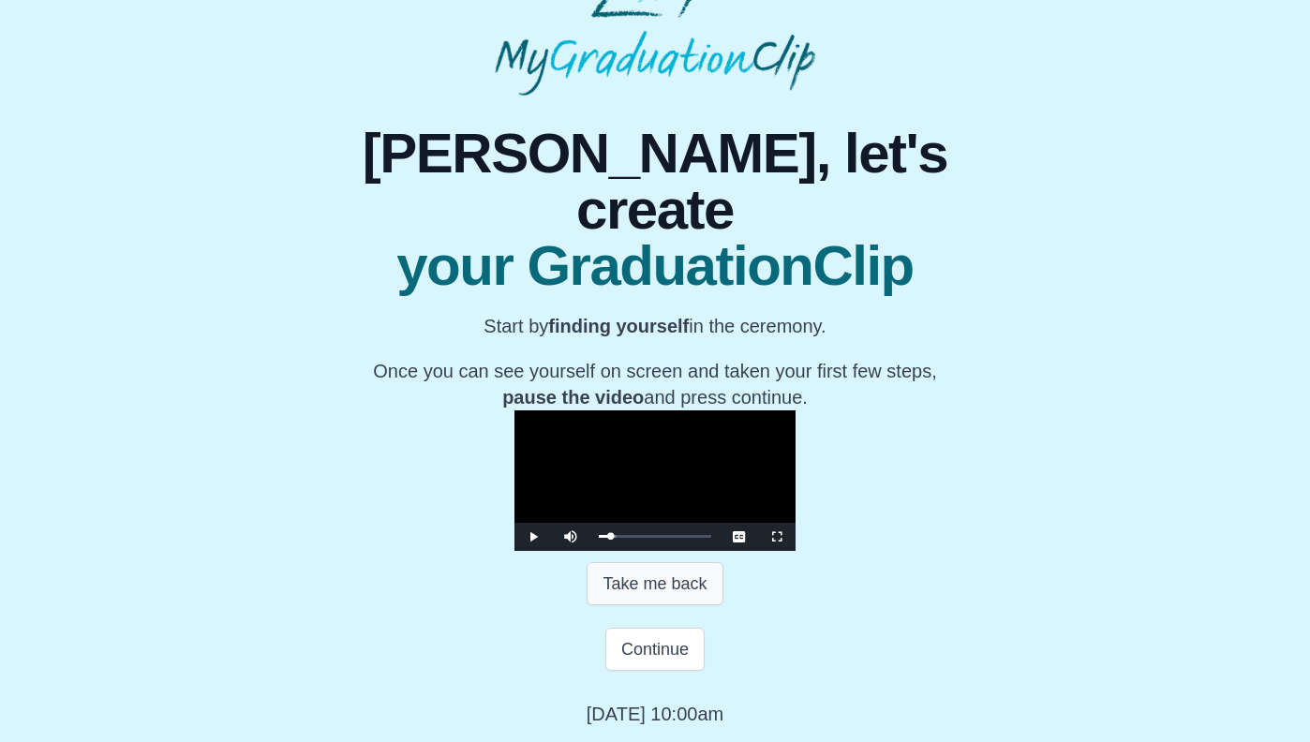
click at [612, 605] on button "Take me back" at bounding box center [654, 583] width 136 height 43
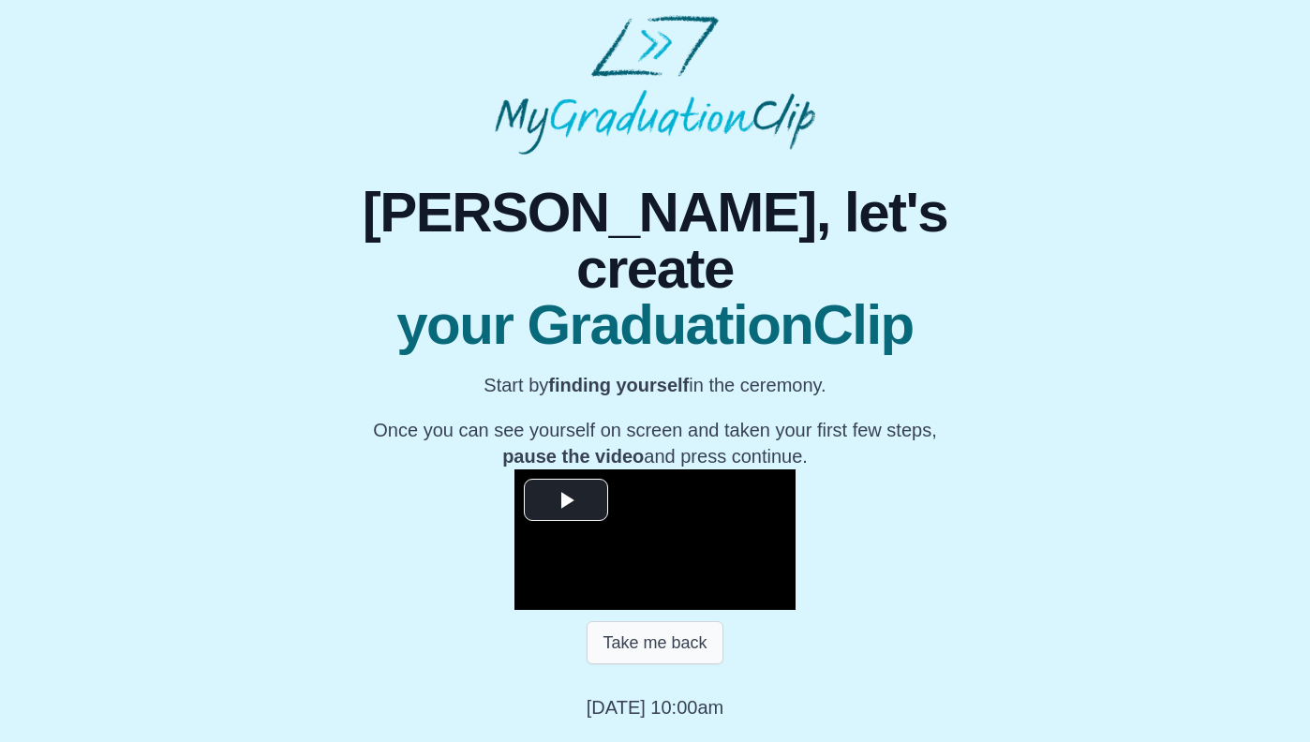
scroll to position [165, 0]
click at [630, 661] on button "Take me back" at bounding box center [654, 642] width 136 height 43
click at [615, 664] on button "Take me back" at bounding box center [654, 642] width 136 height 43
click at [630, 652] on button "Take me back" at bounding box center [654, 642] width 136 height 43
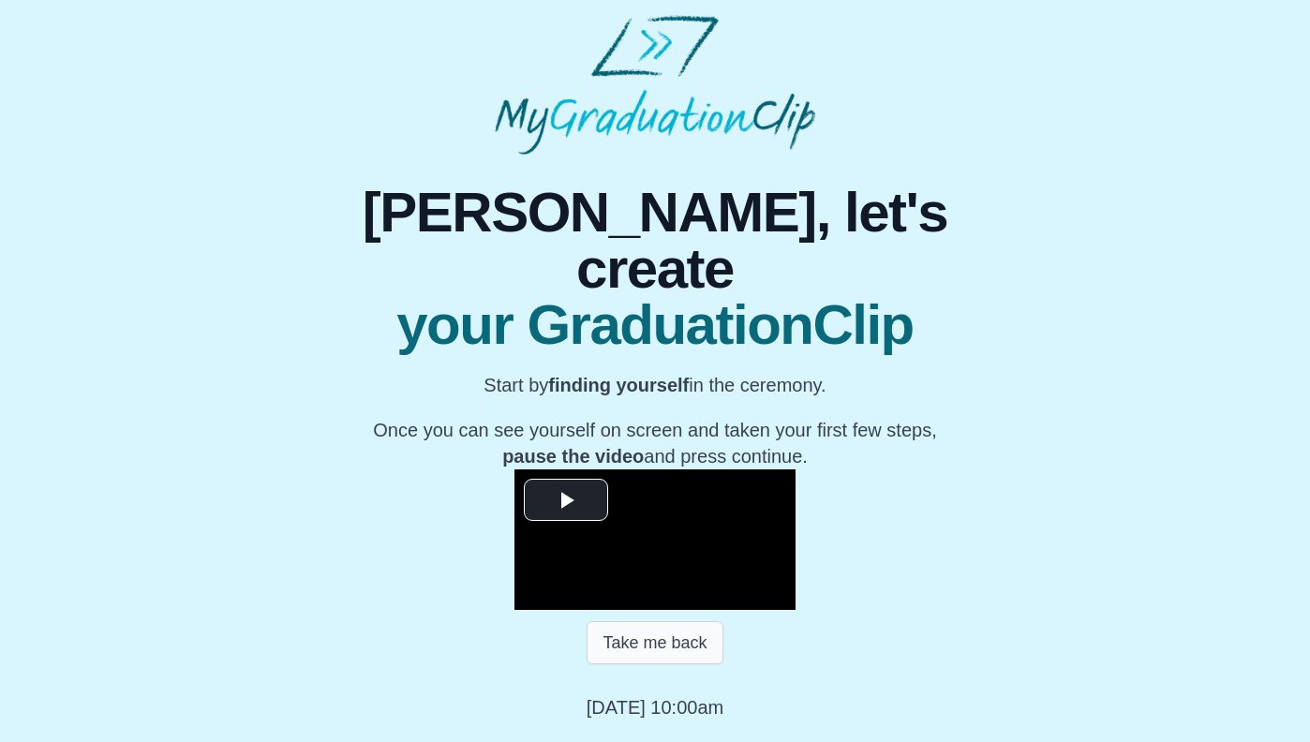
click at [630, 652] on button "Take me back" at bounding box center [654, 642] width 136 height 43
click at [644, 648] on button "Take me back" at bounding box center [654, 642] width 136 height 43
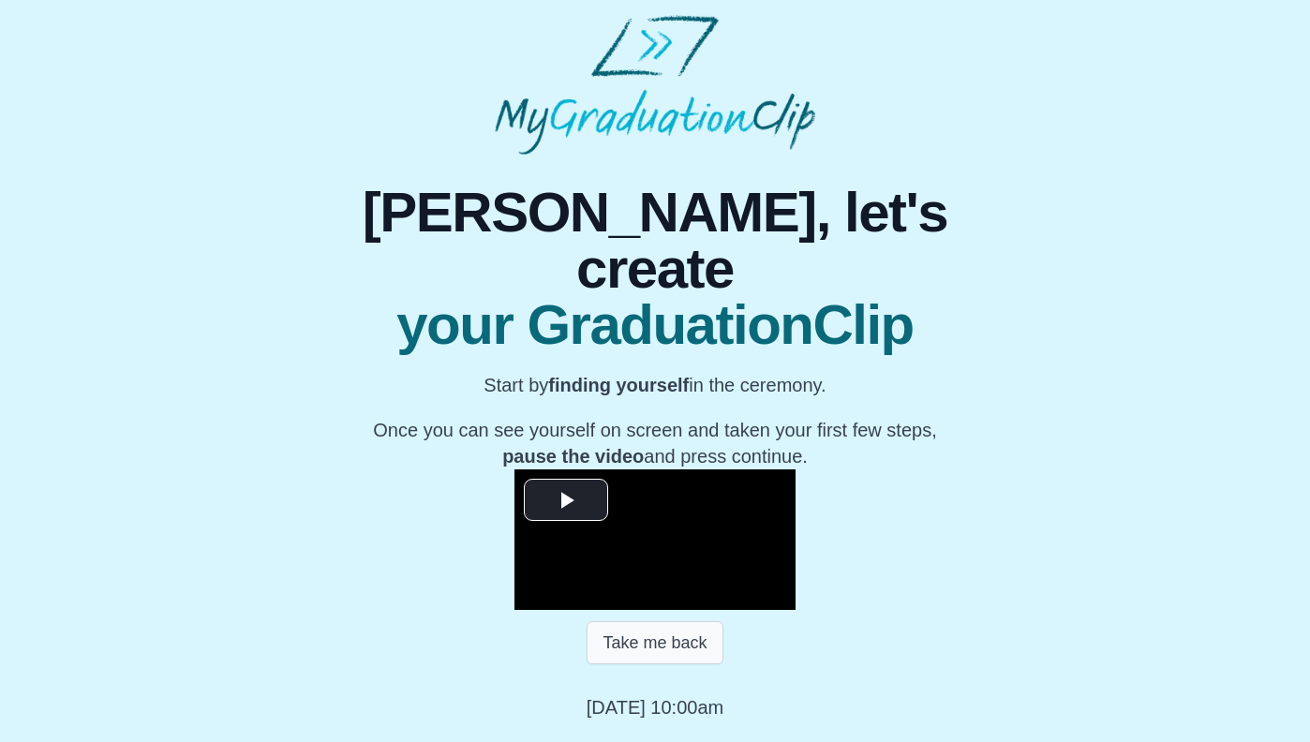
click at [644, 648] on button "Take me back" at bounding box center [654, 642] width 136 height 43
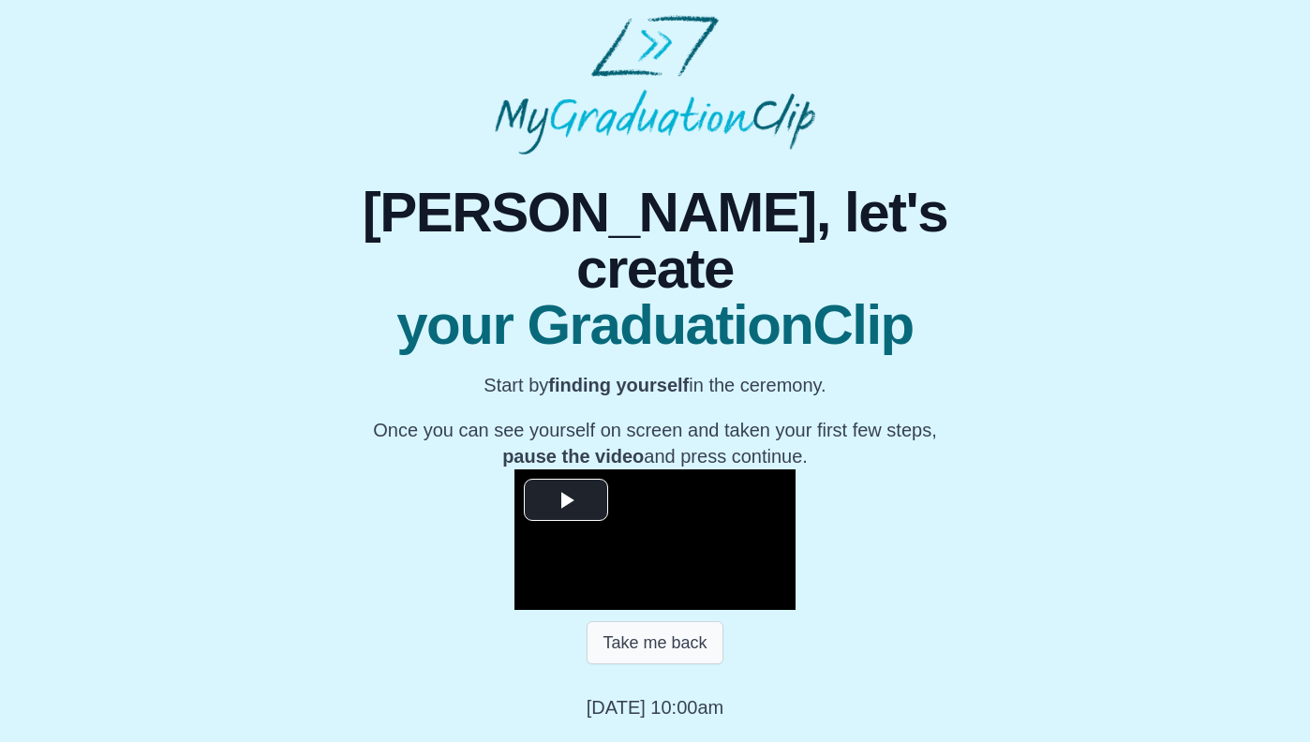
click at [644, 648] on button "Take me back" at bounding box center [654, 642] width 136 height 43
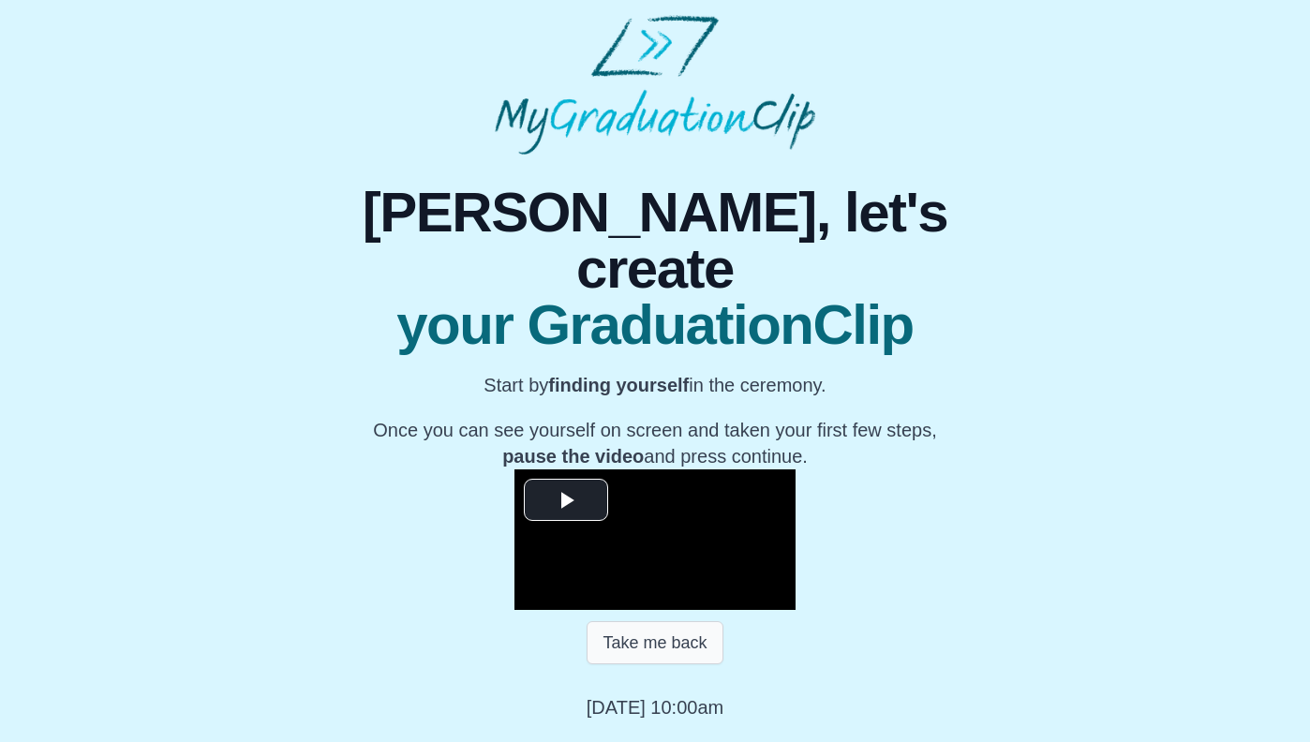
click at [644, 648] on button "Take me back" at bounding box center [654, 642] width 136 height 43
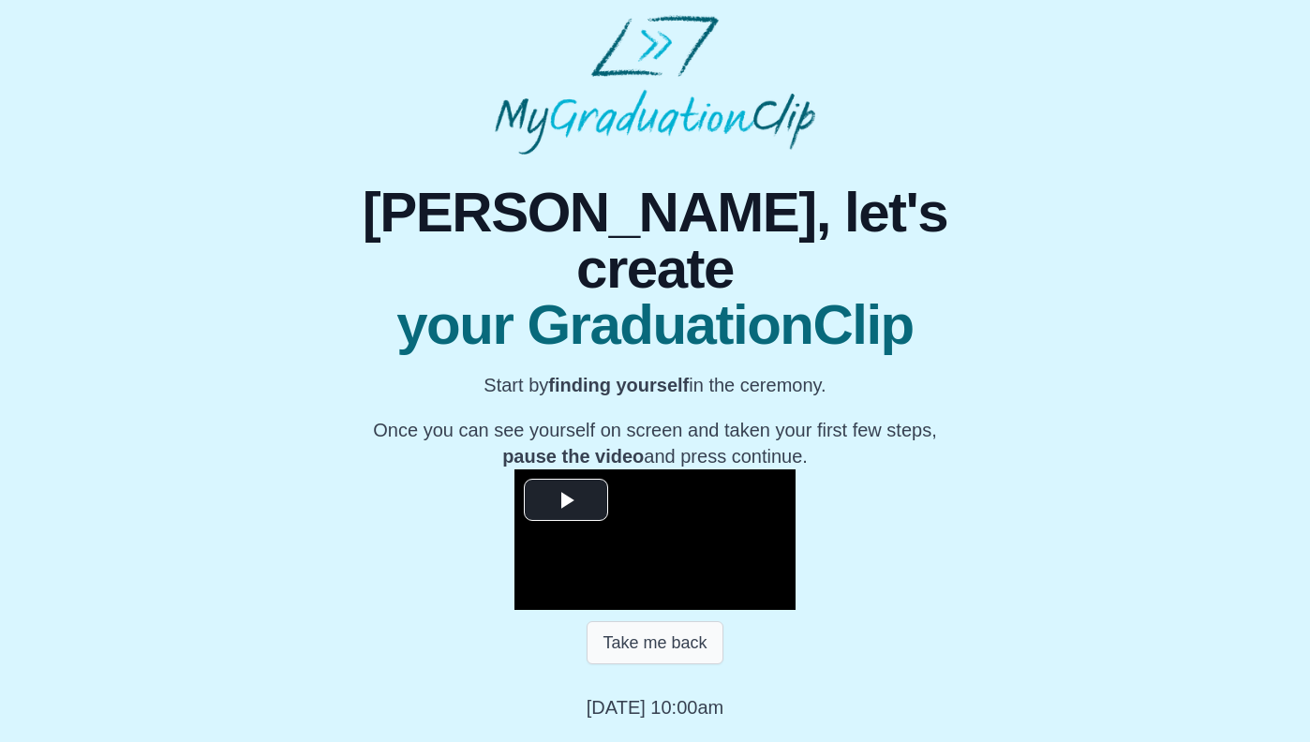
click at [644, 648] on button "Take me back" at bounding box center [654, 642] width 136 height 43
click at [663, 469] on video "Video Player" at bounding box center [654, 539] width 281 height 141
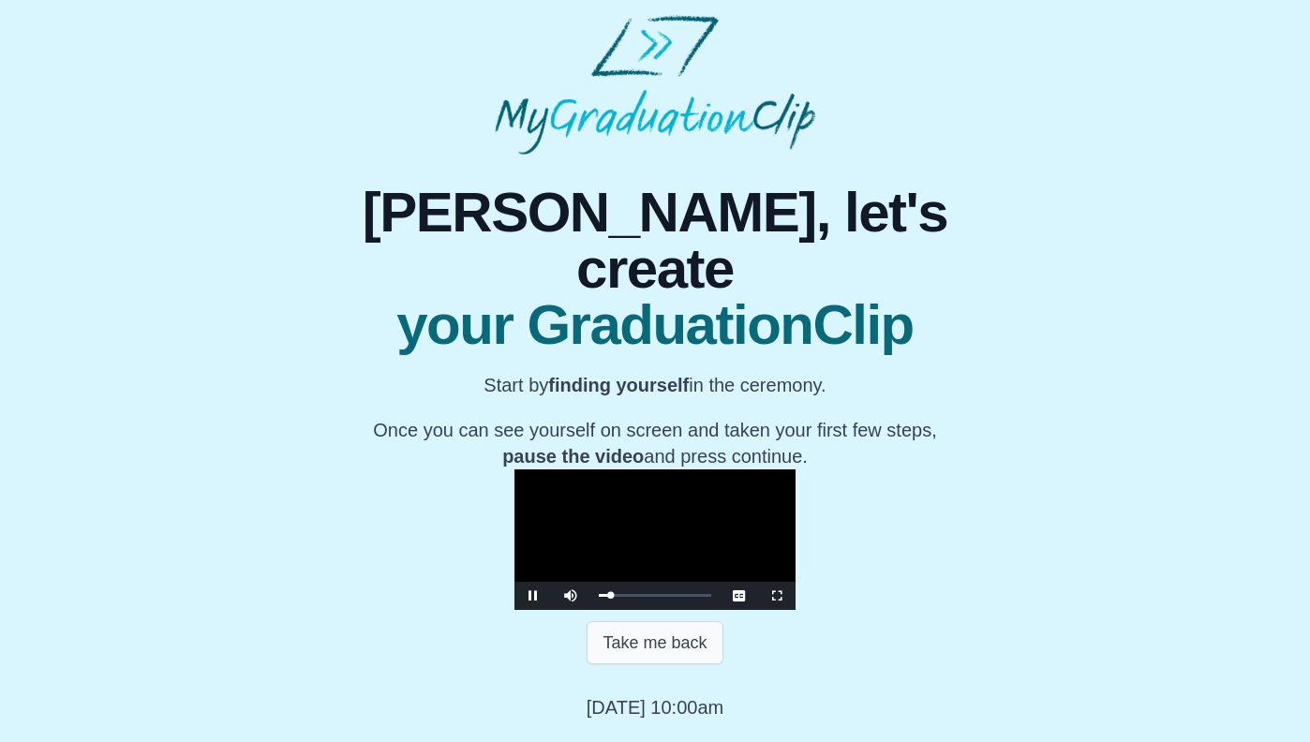
click at [648, 659] on button "Take me back" at bounding box center [654, 642] width 136 height 43
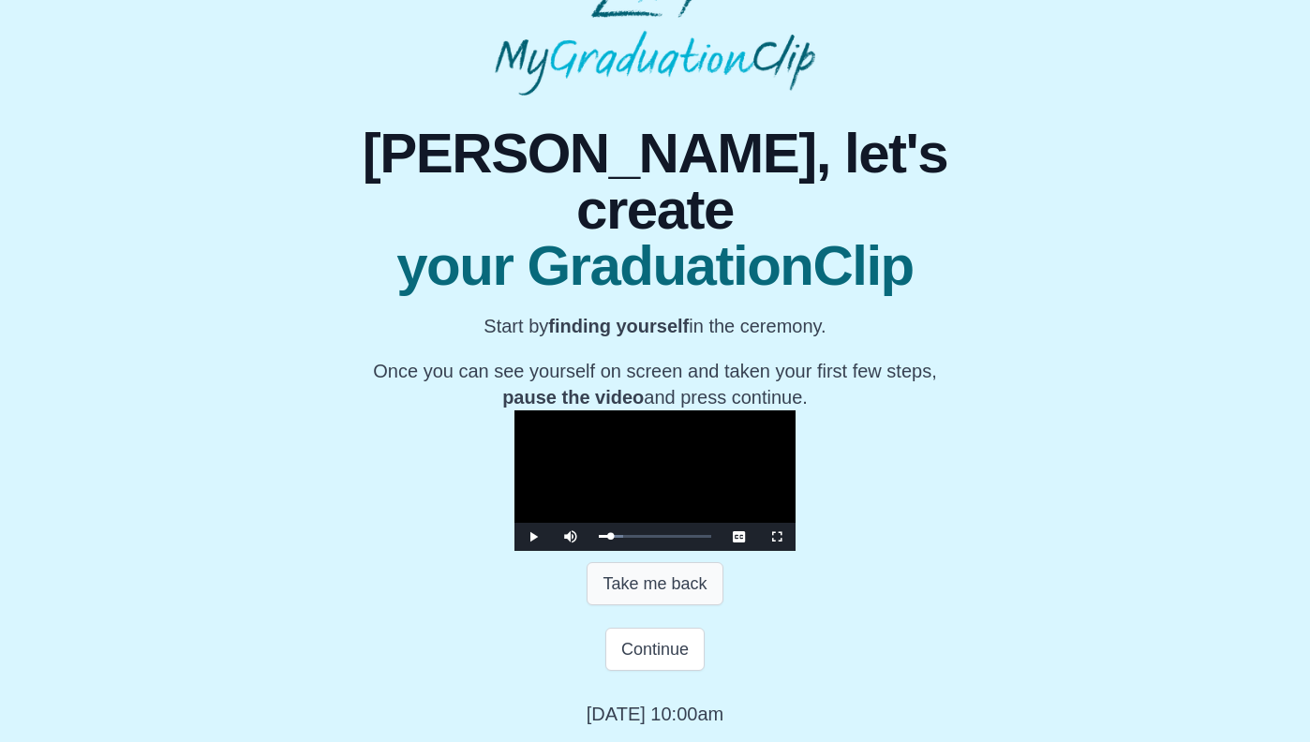
click at [655, 605] on button "Take me back" at bounding box center [654, 583] width 136 height 43
click at [663, 671] on button "Continue" at bounding box center [654, 649] width 99 height 43
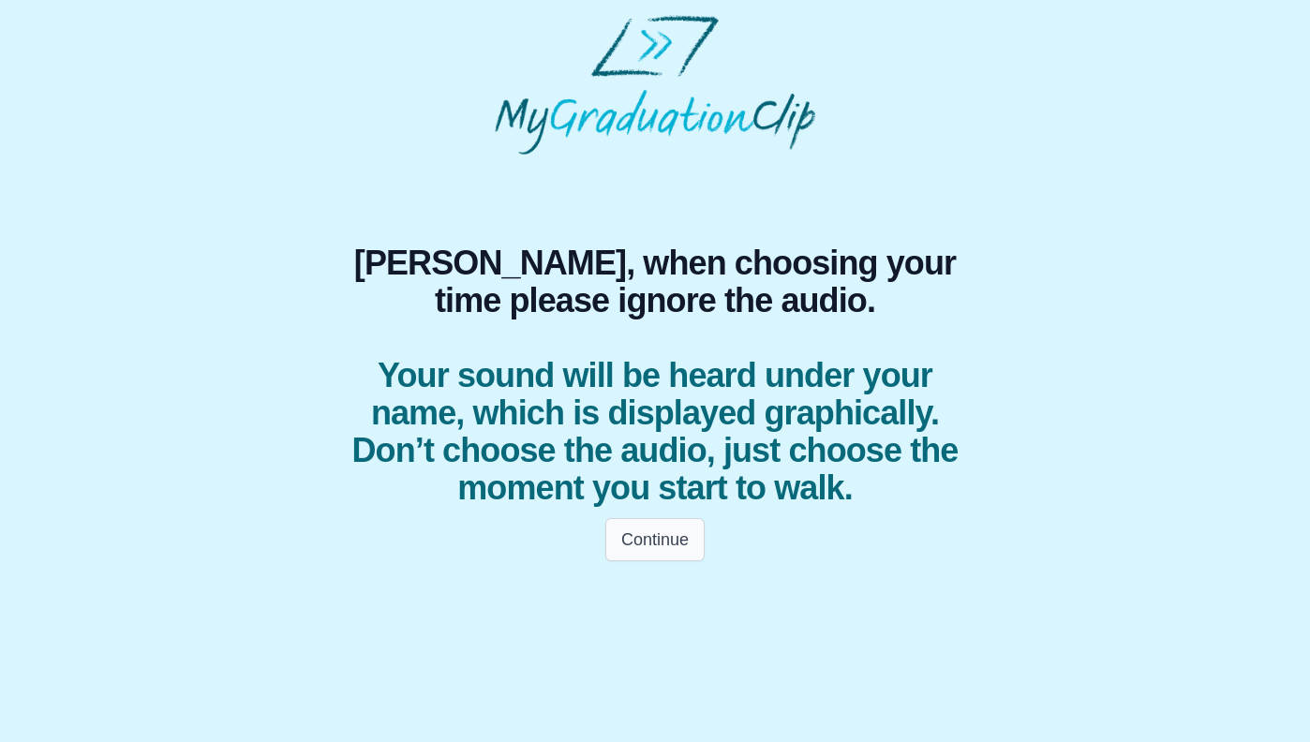
click at [652, 534] on button "Continue" at bounding box center [654, 539] width 99 height 43
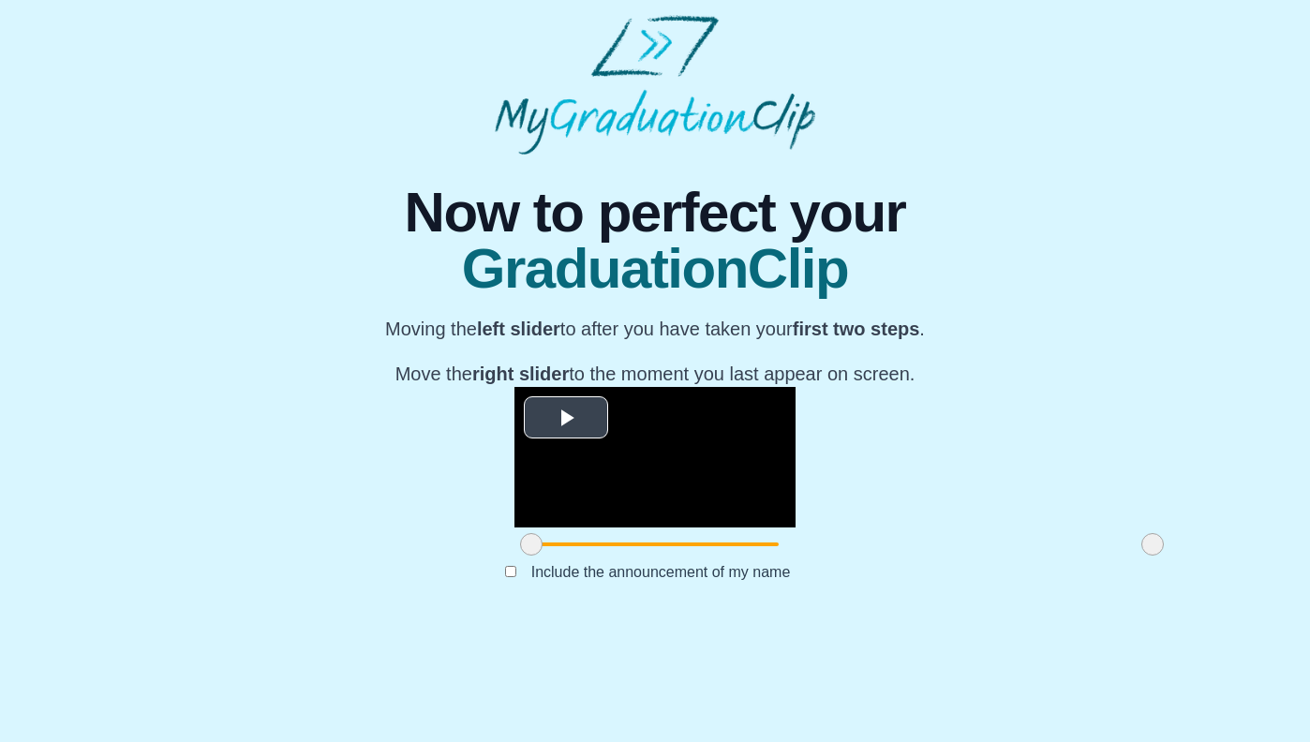
click at [566, 417] on span "Video Player" at bounding box center [566, 417] width 0 height 0
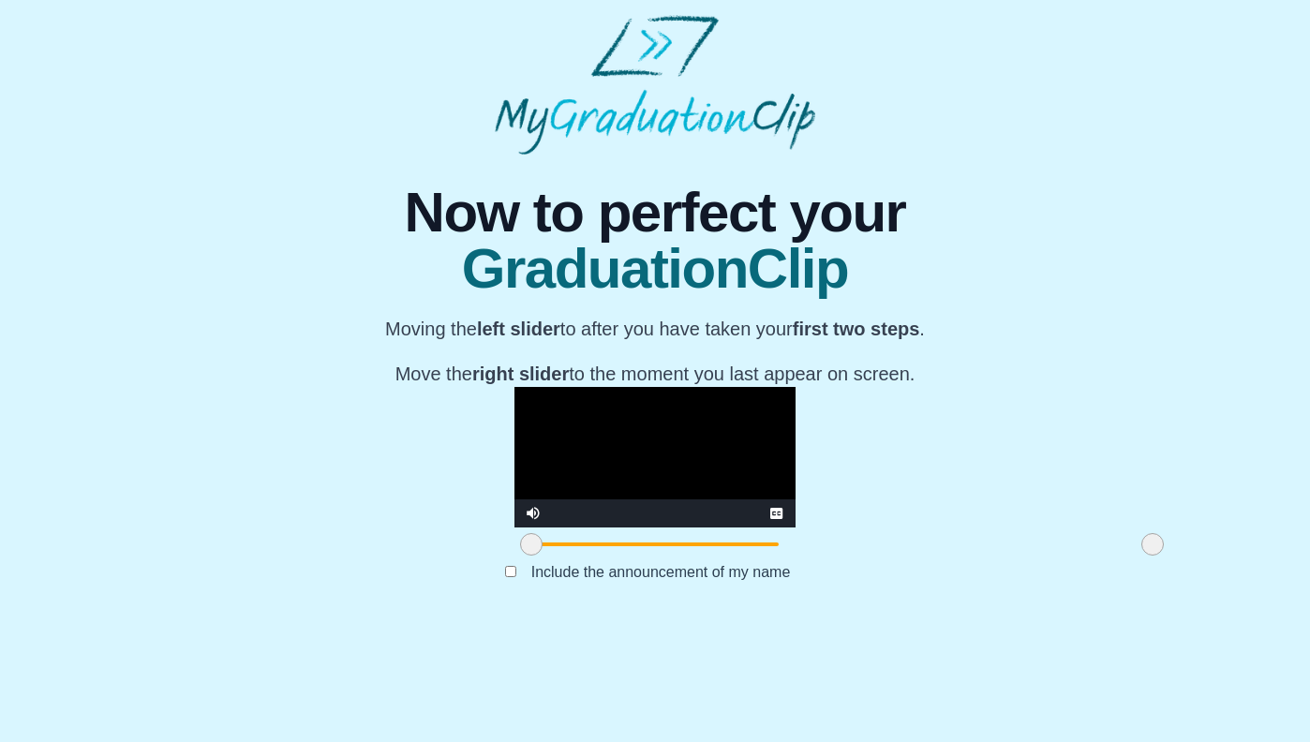
click at [592, 527] on video "Video Player" at bounding box center [654, 457] width 281 height 141
click at [596, 504] on video "Video Player" at bounding box center [654, 457] width 281 height 141
click at [601, 503] on video "Video Player" at bounding box center [654, 457] width 281 height 141
click at [563, 387] on video "Video Player" at bounding box center [654, 457] width 281 height 141
drag, startPoint x: 353, startPoint y: 652, endPoint x: 110, endPoint y: 669, distance: 244.2
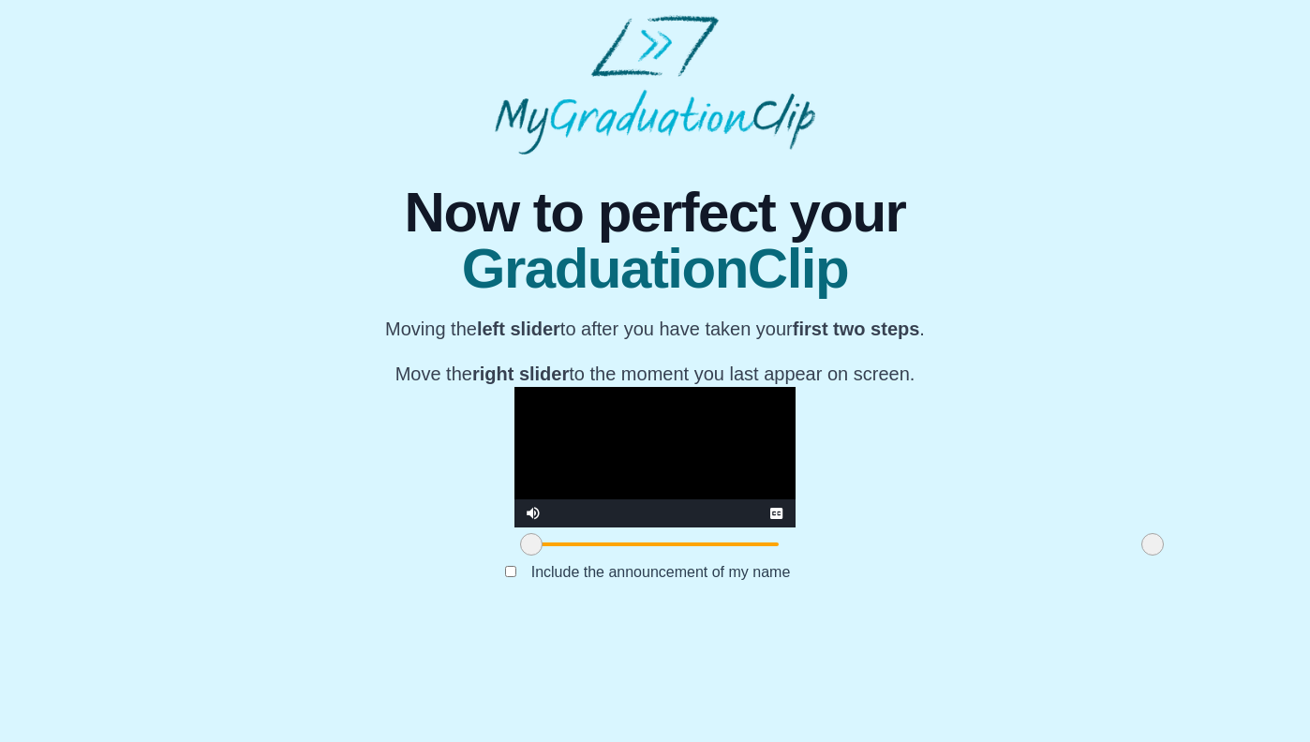
click at [110, 619] on div "**********" at bounding box center [655, 387] width 1280 height 465
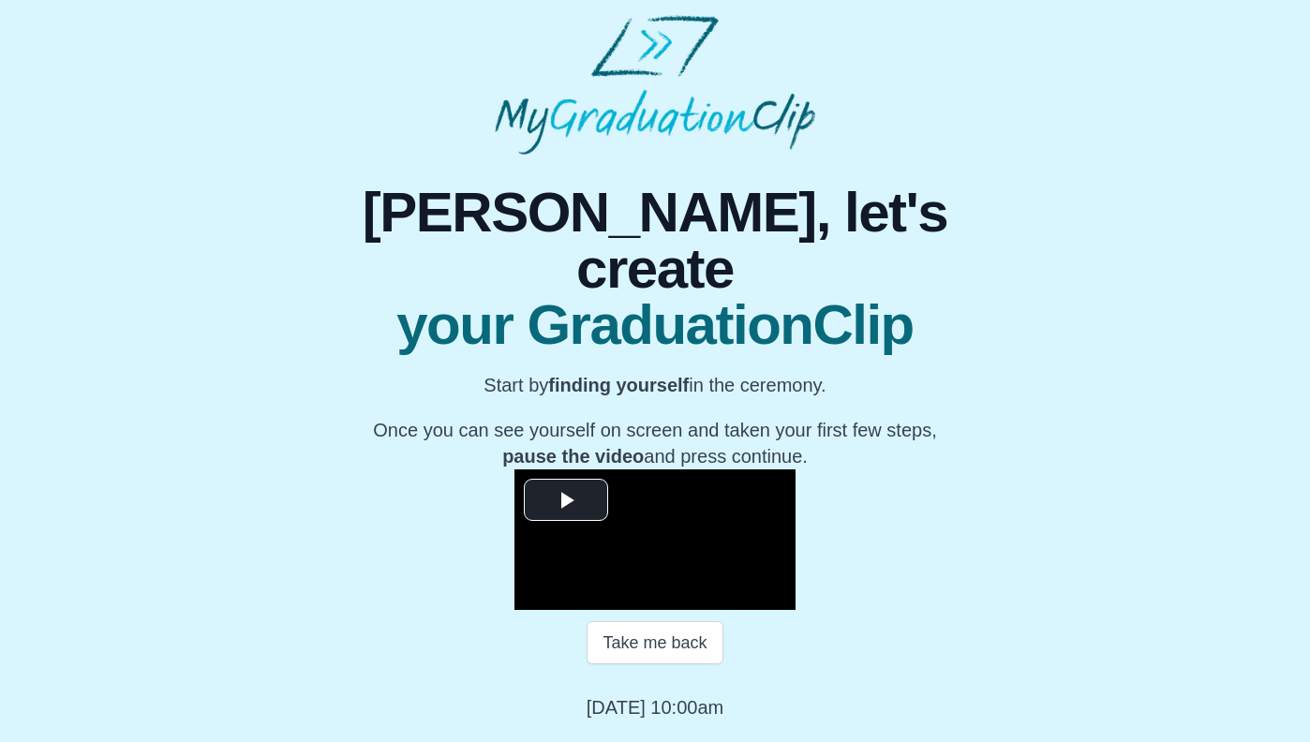
scroll to position [165, 0]
click at [628, 482] on video "Video Player" at bounding box center [654, 539] width 281 height 141
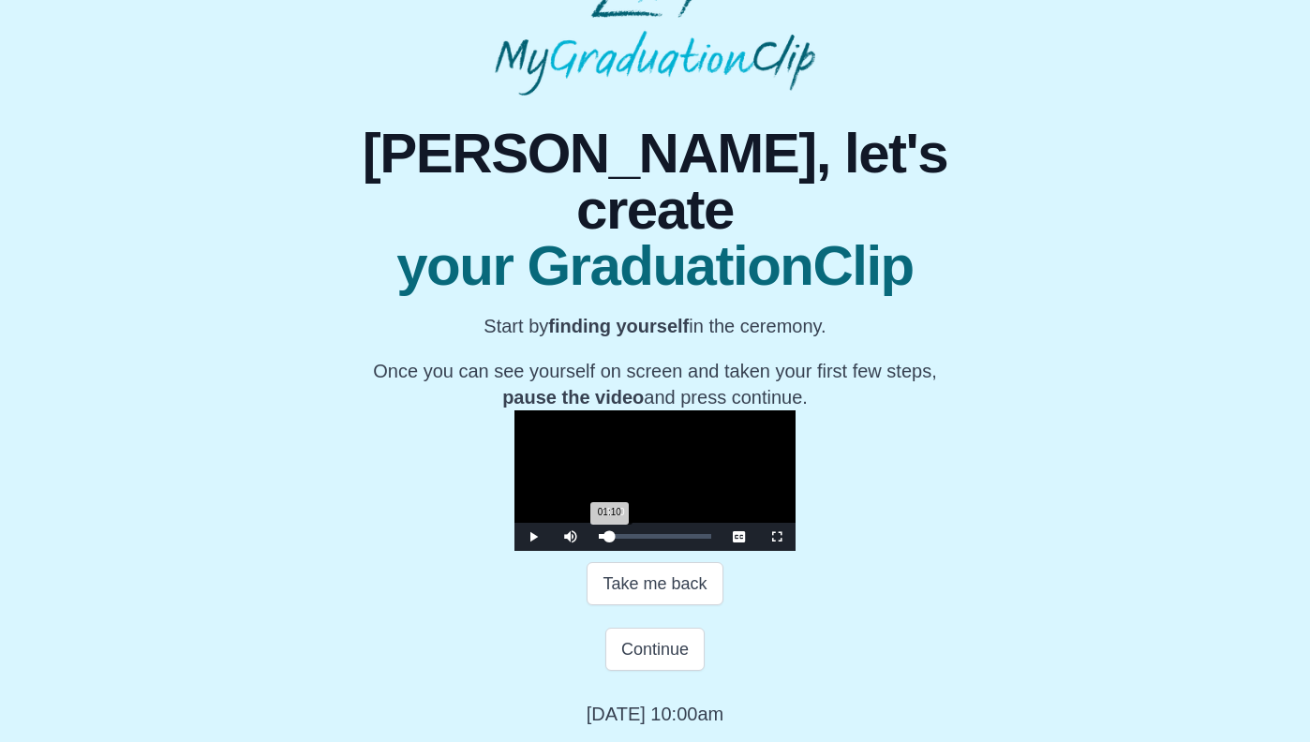
drag, startPoint x: 458, startPoint y: 597, endPoint x: 424, endPoint y: 607, distance: 35.3
click at [599, 539] on div "01:10 Progress : 0%" at bounding box center [604, 536] width 10 height 5
click at [533, 537] on span "Video Player" at bounding box center [533, 537] width 0 height 0
click at [589, 551] on div "Loaded : 0% 03:50 01:10 Progress : 0%" at bounding box center [654, 537] width 131 height 28
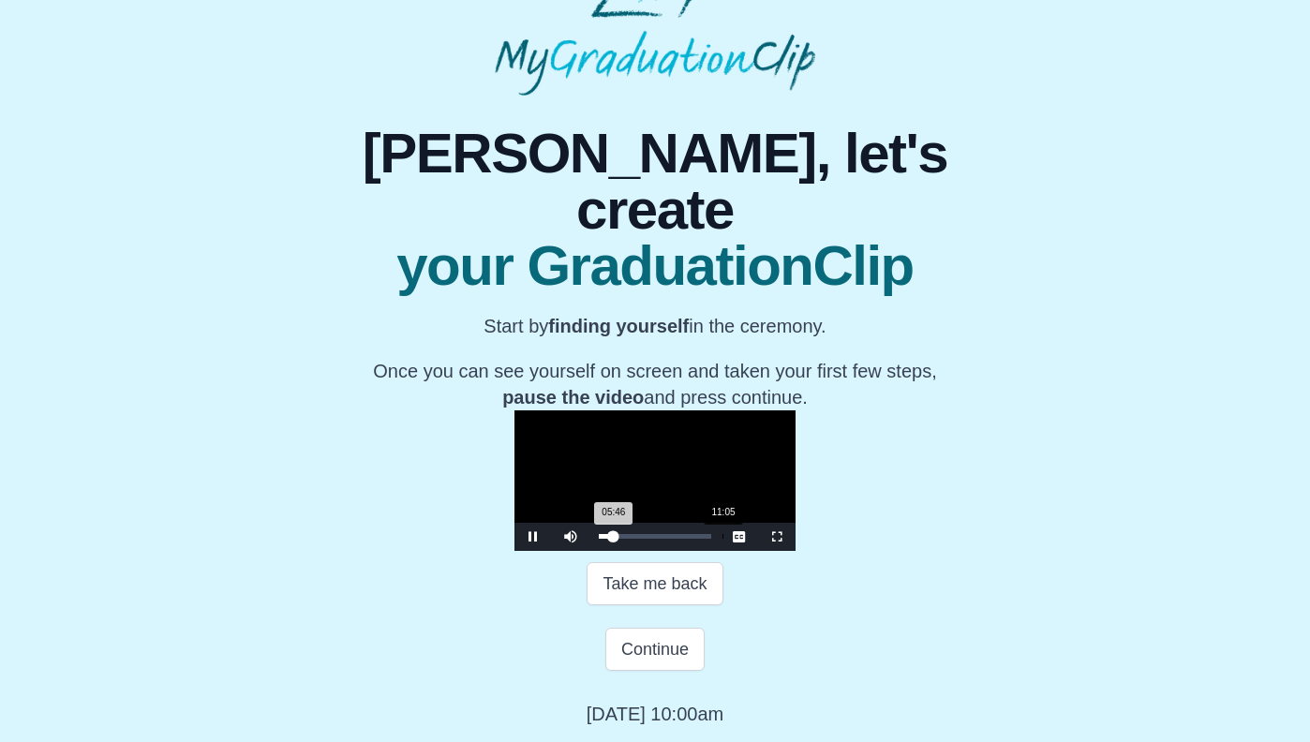
click at [599, 539] on div "Loaded : 0% 11:05 05:46 Progress : 0%" at bounding box center [655, 536] width 112 height 5
click at [599, 539] on div "11:17 Progress : 0%" at bounding box center [613, 536] width 29 height 5
click at [533, 537] on span "Video Player" at bounding box center [533, 537] width 0 height 0
click at [636, 671] on button "Continue" at bounding box center [654, 649] width 99 height 43
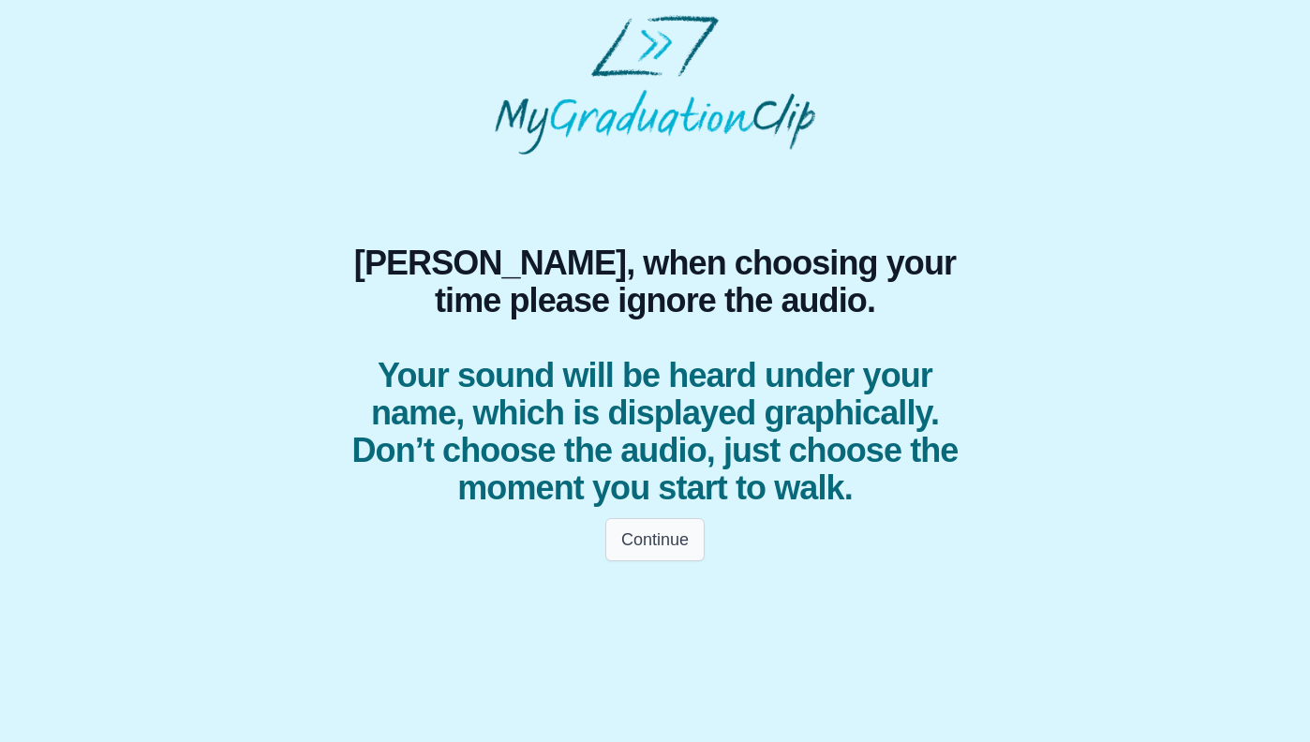
click at [681, 546] on button "Continue" at bounding box center [654, 539] width 99 height 43
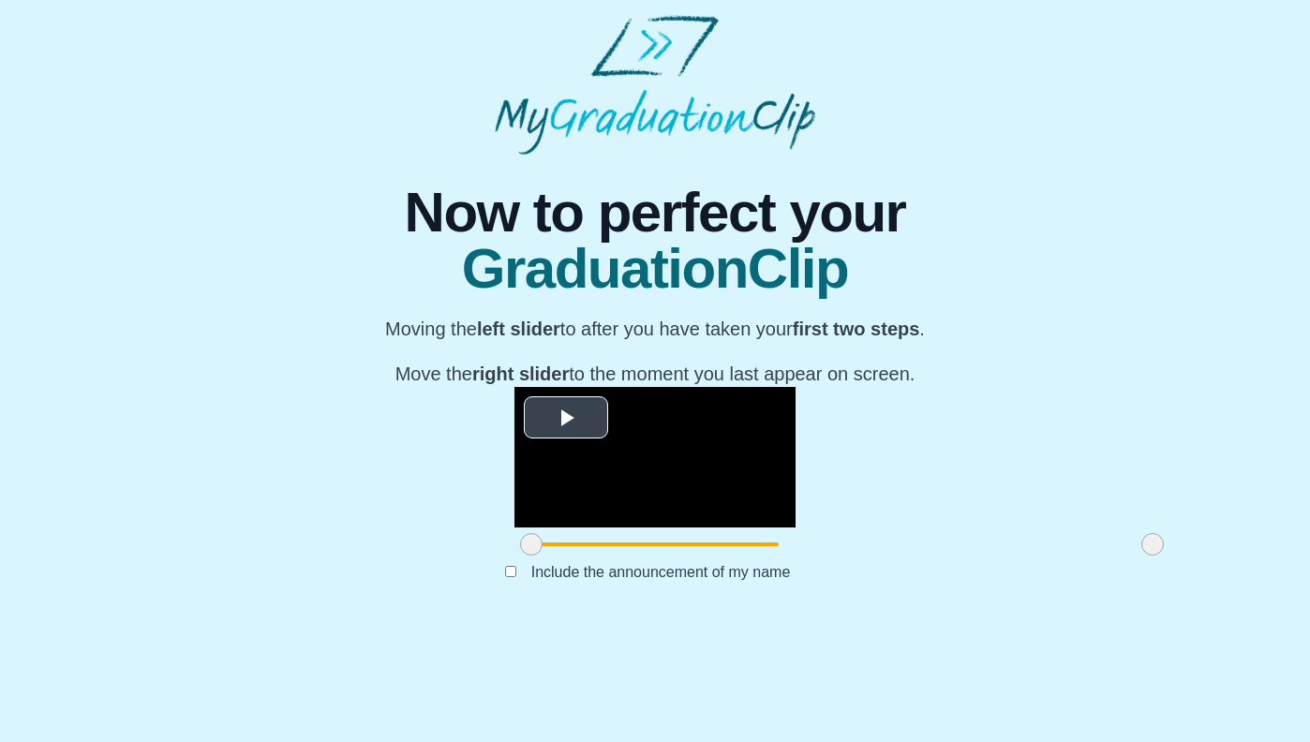
scroll to position [120, 0]
click at [552, 452] on video "Video Player" at bounding box center [654, 457] width 281 height 141
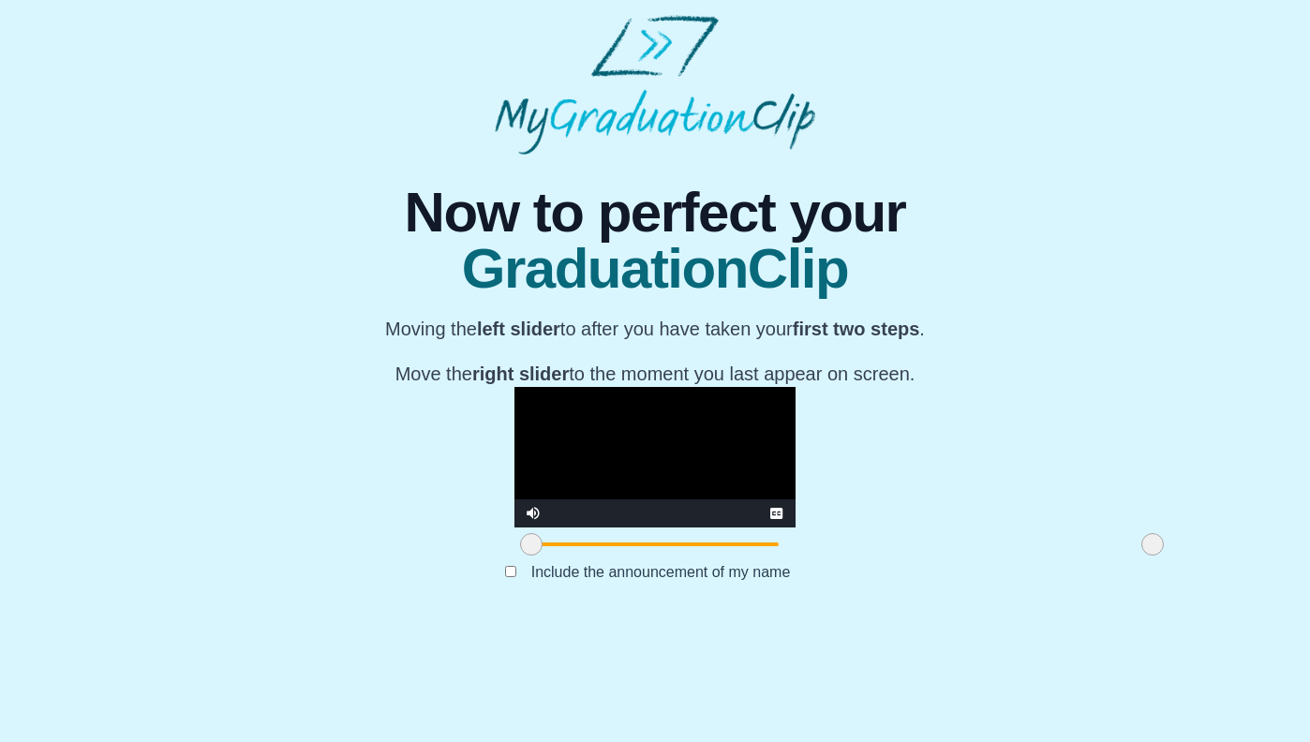
click at [1034, 489] on div "**********" at bounding box center [655, 387] width 1280 height 465
drag, startPoint x: 958, startPoint y: 655, endPoint x: 853, endPoint y: 650, distance: 105.0
click at [1036, 556] on span at bounding box center [1047, 544] width 22 height 22
click at [514, 527] on video "Video Player" at bounding box center [654, 457] width 281 height 141
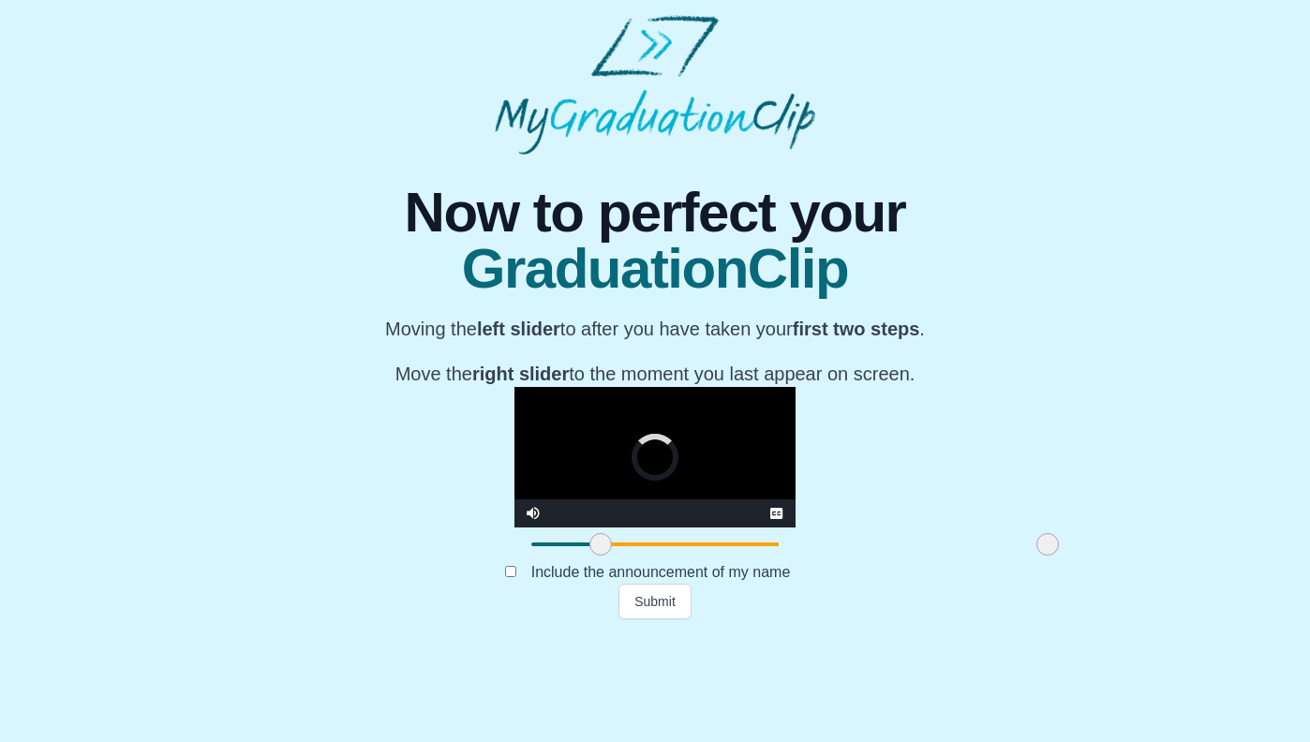
drag, startPoint x: 340, startPoint y: 649, endPoint x: 417, endPoint y: 646, distance: 76.9
click at [589, 556] on span at bounding box center [600, 544] width 22 height 22
drag, startPoint x: 417, startPoint y: 646, endPoint x: 403, endPoint y: 645, distance: 14.2
click at [583, 556] on span at bounding box center [594, 544] width 22 height 22
click at [514, 474] on video "Video Player" at bounding box center [654, 457] width 281 height 141
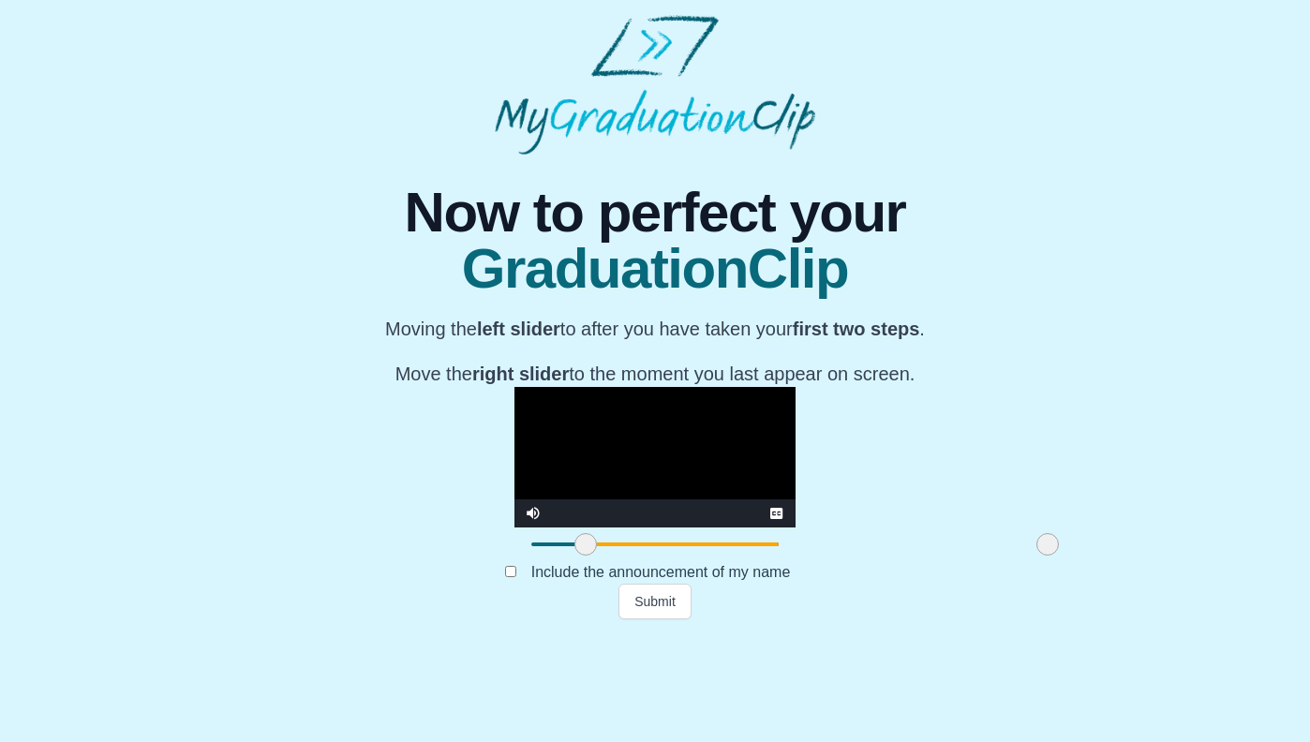
drag, startPoint x: 410, startPoint y: 650, endPoint x: 402, endPoint y: 658, distance: 11.3
click at [574, 556] on span at bounding box center [585, 544] width 22 height 22
click at [514, 460] on video "Video Player" at bounding box center [654, 457] width 281 height 141
drag, startPoint x: 400, startPoint y: 650, endPoint x: 381, endPoint y: 657, distance: 19.9
click at [556, 556] on span at bounding box center [567, 544] width 22 height 22
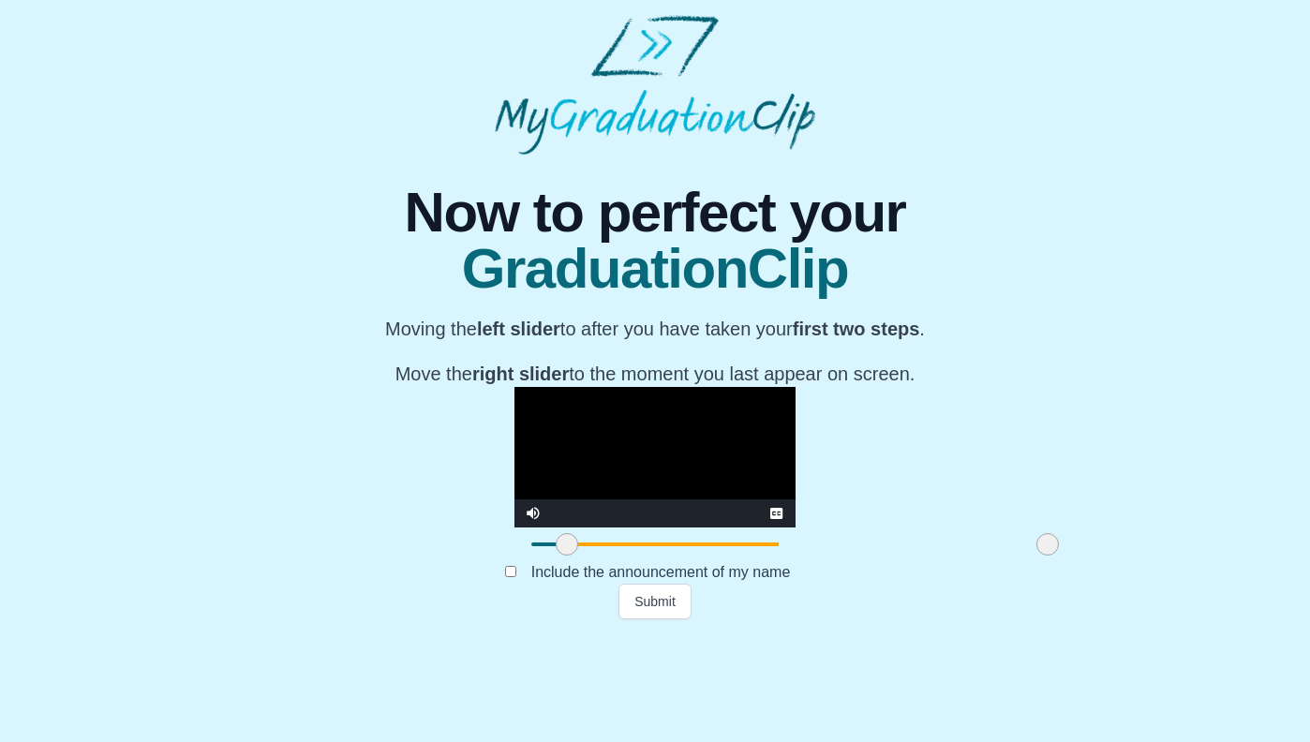
click at [514, 427] on video "Video Player" at bounding box center [654, 457] width 281 height 141
drag, startPoint x: 375, startPoint y: 656, endPoint x: 357, endPoint y: 655, distance: 17.8
click at [539, 556] on span at bounding box center [550, 544] width 22 height 22
click at [514, 516] on video "Video Player" at bounding box center [654, 457] width 281 height 141
drag, startPoint x: 360, startPoint y: 659, endPoint x: 349, endPoint y: 657, distance: 10.5
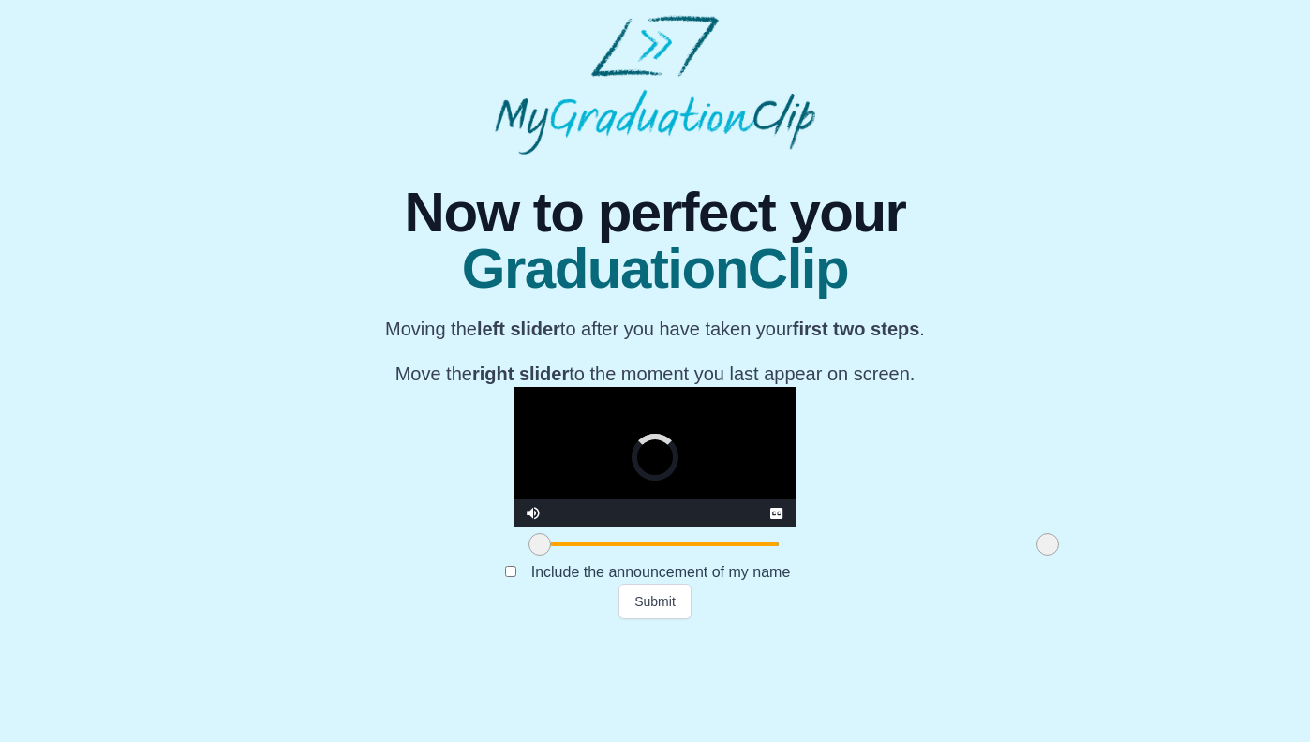
click at [528, 556] on span at bounding box center [539, 544] width 22 height 22
click at [514, 498] on video "Video Player" at bounding box center [654, 457] width 281 height 141
drag, startPoint x: 356, startPoint y: 662, endPoint x: 320, endPoint y: 652, distance: 37.1
click at [320, 619] on div "**********" at bounding box center [655, 387] width 1280 height 465
drag, startPoint x: 345, startPoint y: 652, endPoint x: 274, endPoint y: 657, distance: 70.4
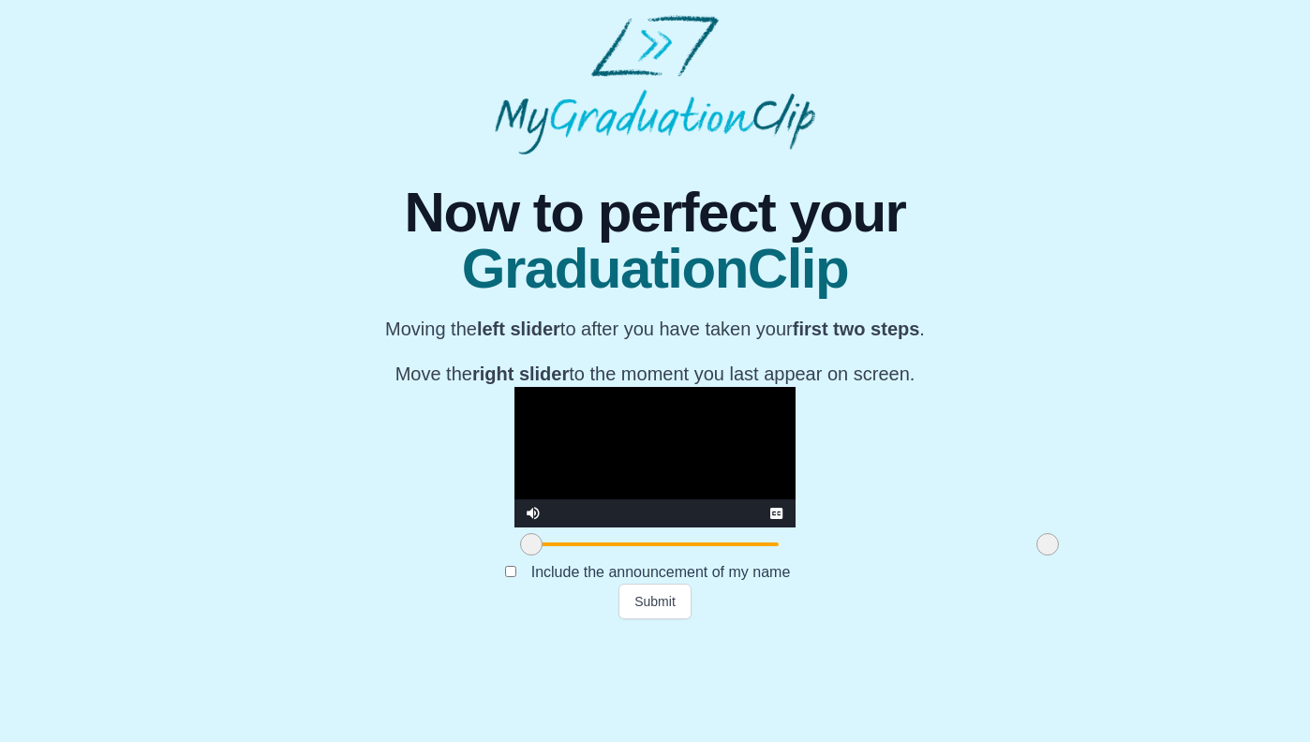
click at [274, 619] on div "**********" at bounding box center [655, 387] width 1280 height 465
click at [514, 448] on video "Video Player" at bounding box center [654, 457] width 281 height 141
click at [651, 619] on button "Submit" at bounding box center [654, 602] width 73 height 36
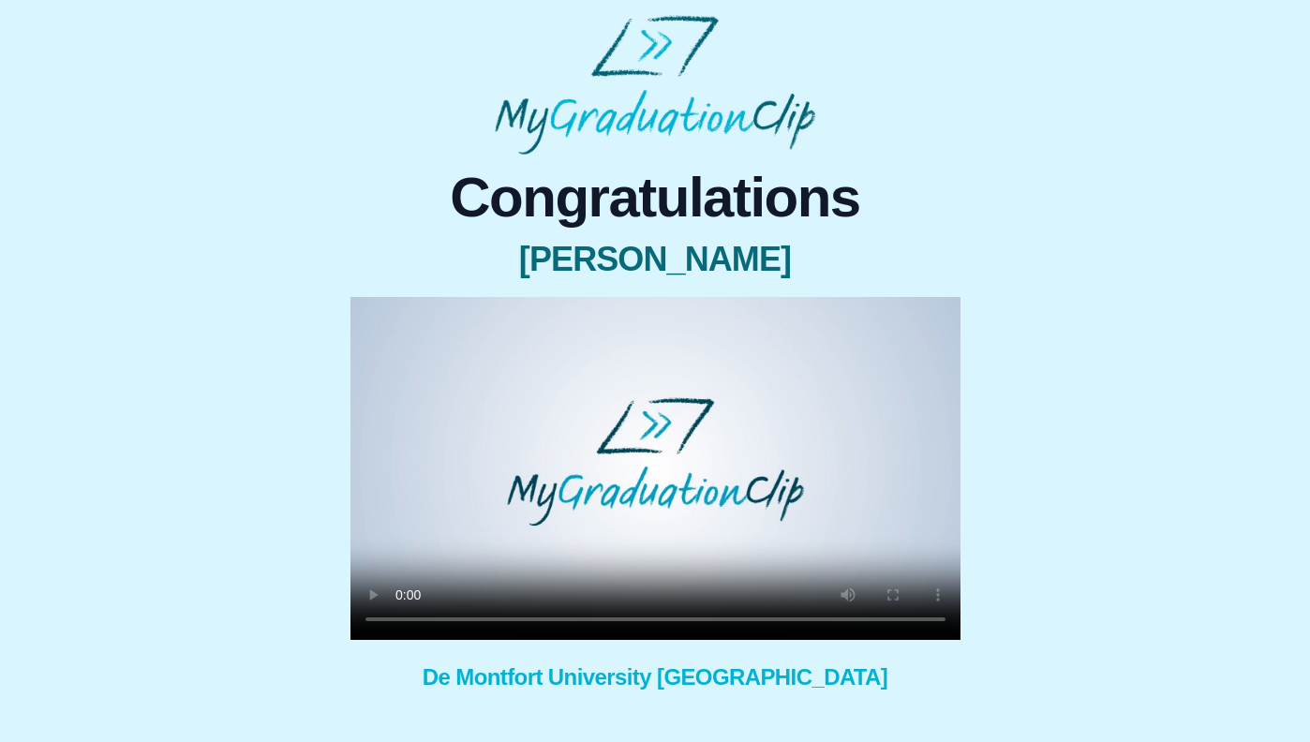
click at [526, 485] on video at bounding box center [655, 468] width 610 height 343
click at [520, 615] on video at bounding box center [655, 468] width 610 height 343
click at [565, 619] on video at bounding box center [655, 468] width 610 height 343
click at [614, 624] on video at bounding box center [655, 468] width 610 height 343
click at [587, 534] on video at bounding box center [655, 468] width 610 height 343
